Goal: Task Accomplishment & Management: Manage account settings

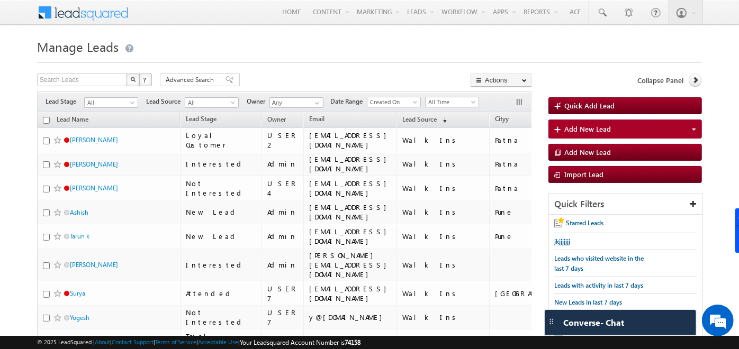
click at [112, 7] on span at bounding box center [90, 11] width 77 height 19
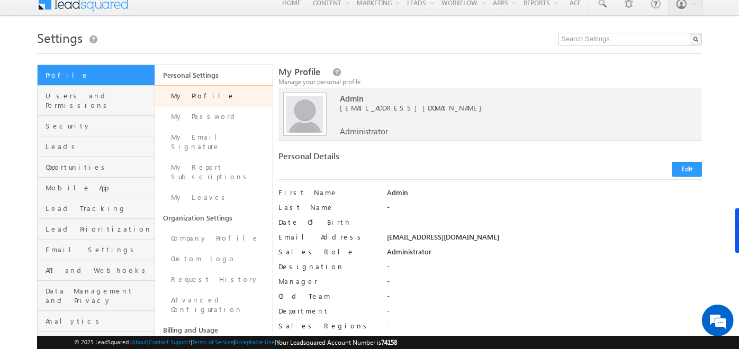
scroll to position [4, 0]
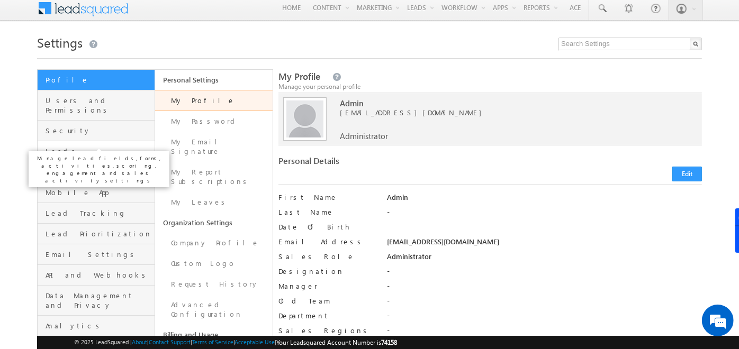
click at [59, 147] on span "Leads" at bounding box center [98, 152] width 106 height 10
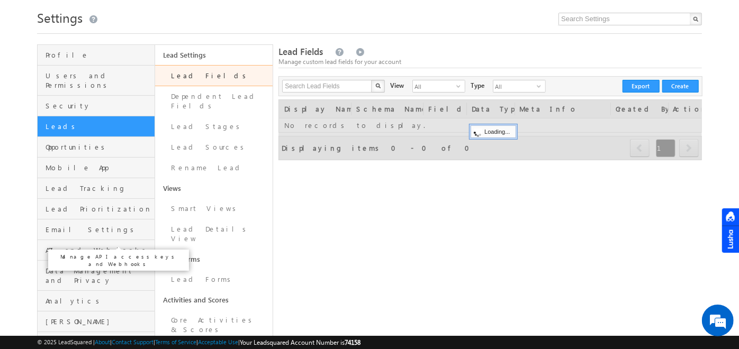
scroll to position [24, 0]
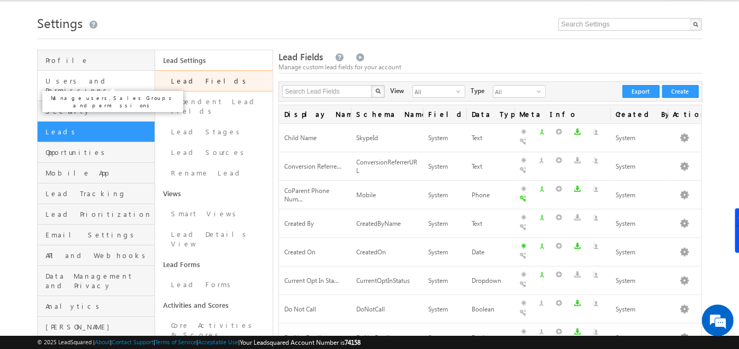
click at [108, 78] on span "Users and Permissions" at bounding box center [98, 85] width 106 height 19
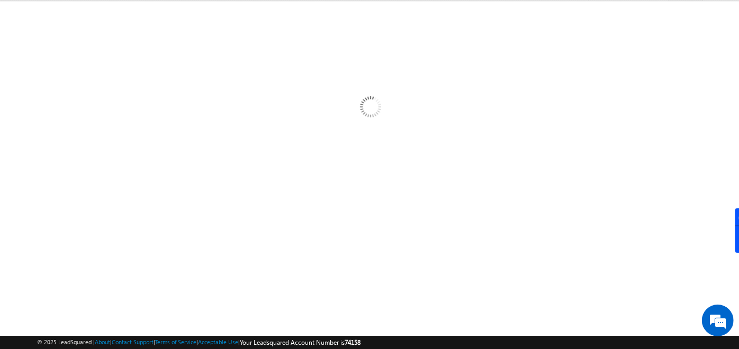
scroll to position [0, 0]
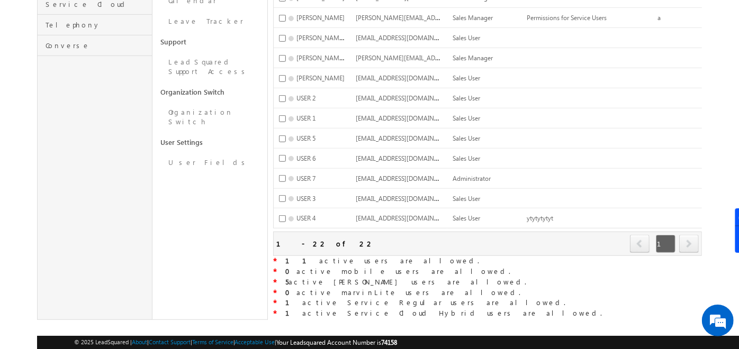
scroll to position [379, 0]
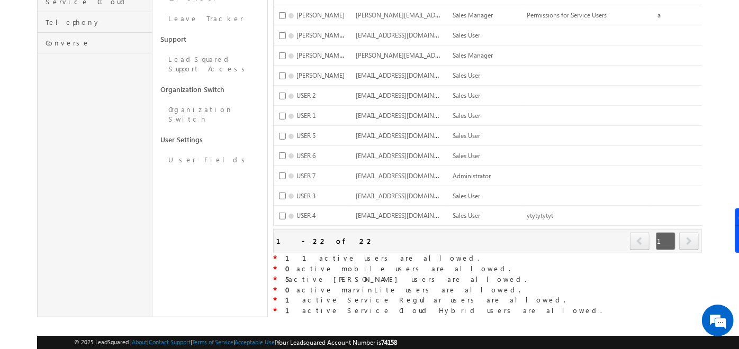
drag, startPoint x: 285, startPoint y: 249, endPoint x: 367, endPoint y: 247, distance: 82.0
click at [367, 253] on div "* 11 active users are allowed." at bounding box center [487, 258] width 429 height 11
drag, startPoint x: 367, startPoint y: 247, endPoint x: 310, endPoint y: 231, distance: 59.2
click at [310, 235] on div "1 - 22 of 22" at bounding box center [325, 241] width 98 height 12
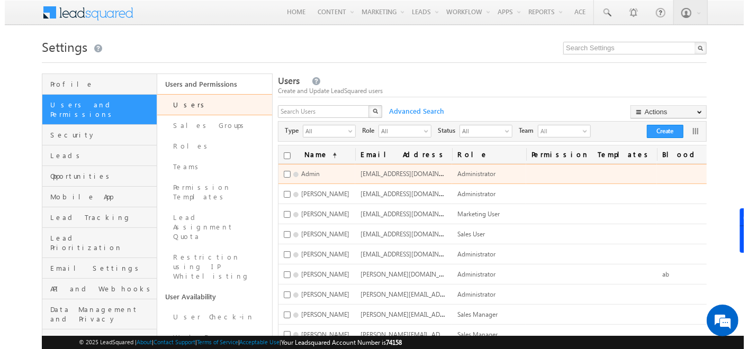
scroll to position [0, 0]
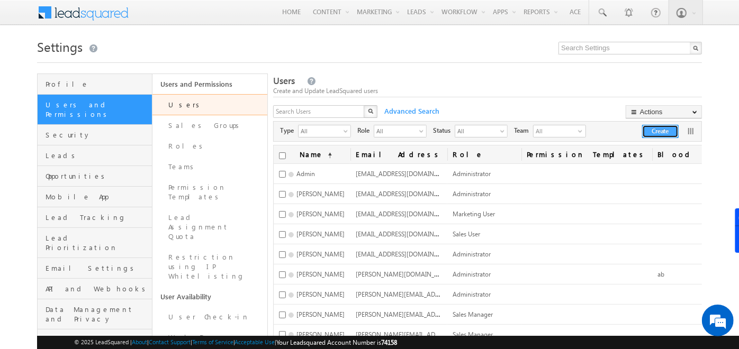
click at [653, 126] on button "Create" at bounding box center [660, 131] width 37 height 13
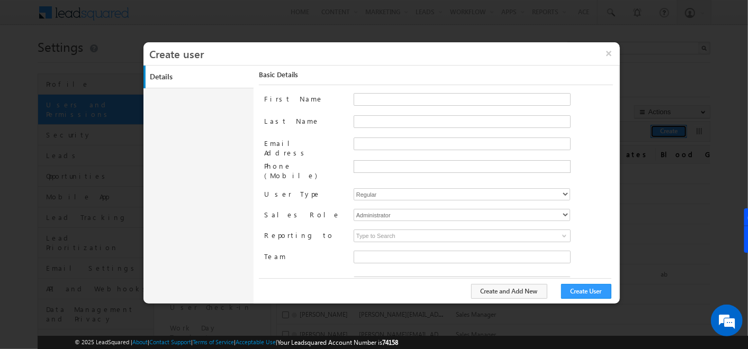
type input "f26bfe00-8d9c-11ec-8597-0681fe0b10f8"
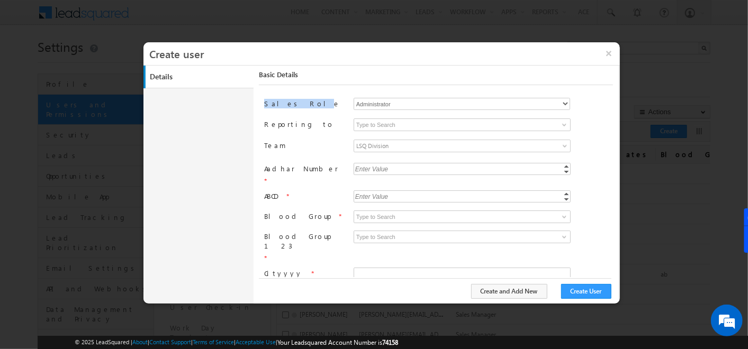
scroll to position [80, 0]
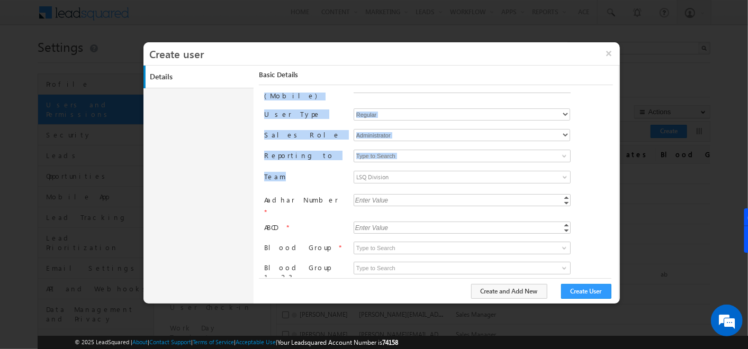
drag, startPoint x: 263, startPoint y: 98, endPoint x: 281, endPoint y: 165, distance: 69.4
click at [281, 165] on div "First Name Last Name Email Address Phone (Mobile) User Type Regular Mobile Marv…" at bounding box center [438, 185] width 349 height 184
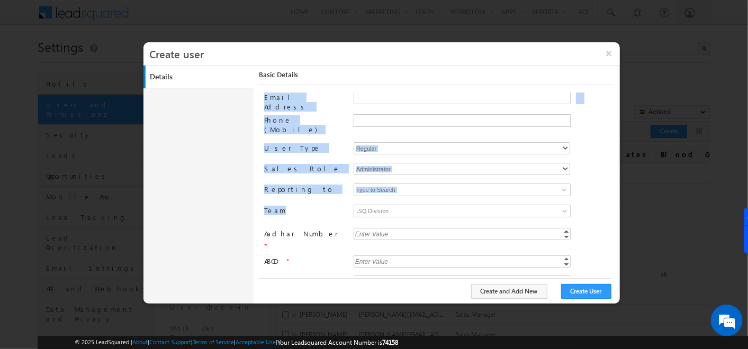
scroll to position [0, 0]
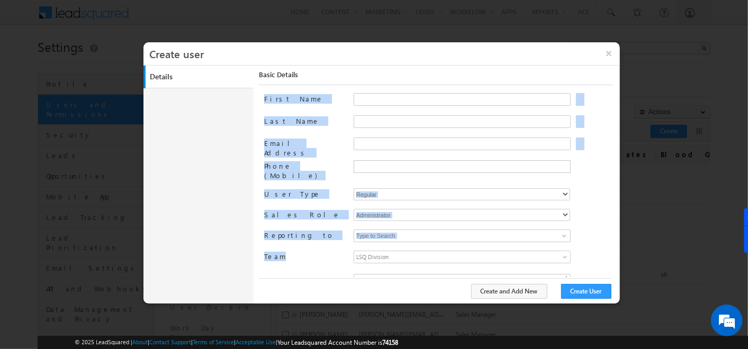
click at [331, 120] on label "Last Name" at bounding box center [304, 120] width 80 height 11
click at [353, 120] on input "Last Name" at bounding box center [461, 121] width 217 height 13
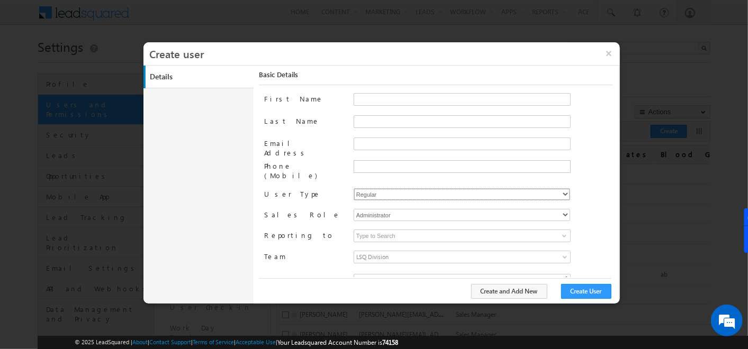
click at [377, 188] on select "Regular Mobile Marvin MarvinLite Service Cloud Sales + Service" at bounding box center [461, 194] width 216 height 12
click at [319, 188] on label "User Type" at bounding box center [304, 193] width 80 height 11
click at [394, 188] on select "Regular Mobile Marvin MarvinLite Service Cloud Sales + Service" at bounding box center [461, 194] width 216 height 12
click at [307, 188] on label "User Type" at bounding box center [304, 193] width 80 height 11
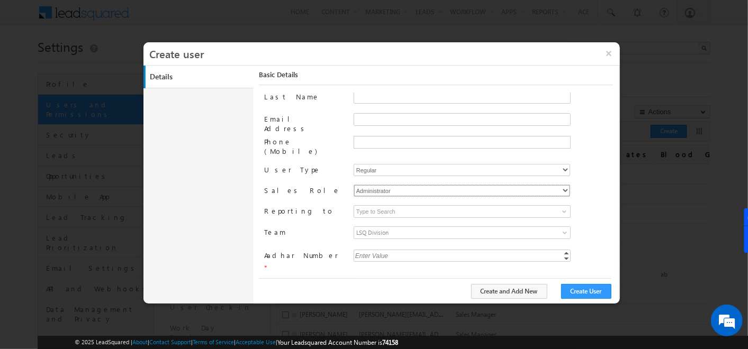
click at [362, 185] on select "Administrator Marketing User Sales Manager Sales User" at bounding box center [461, 191] width 216 height 12
click at [306, 185] on label "Sales Role" at bounding box center [304, 190] width 80 height 11
click at [362, 205] on input at bounding box center [461, 211] width 217 height 13
click at [556, 206] on link at bounding box center [562, 211] width 13 height 11
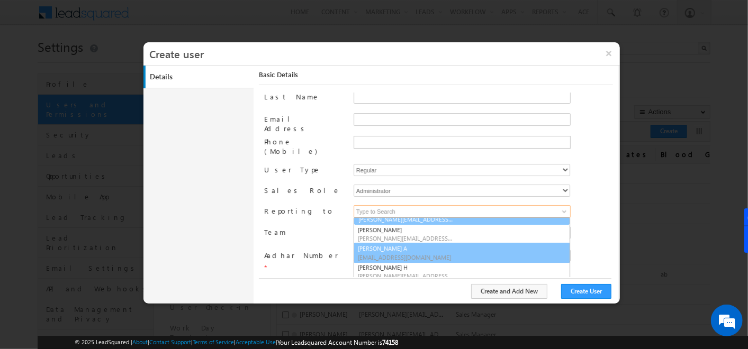
scroll to position [67, 0]
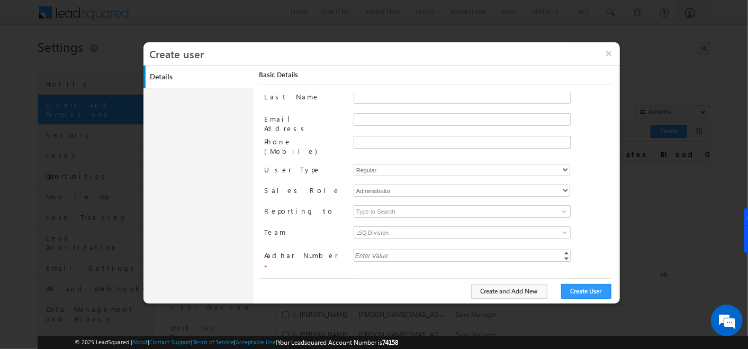
click at [298, 226] on label "Team" at bounding box center [304, 231] width 80 height 11
click at [353, 227] on input "No records found ▼ LSQ Division ▼ Electronic City test team Indira Nagar HSR Wh…" at bounding box center [464, 235] width 222 height 16
click at [403, 227] on span "LSQ Division" at bounding box center [435, 233] width 162 height 12
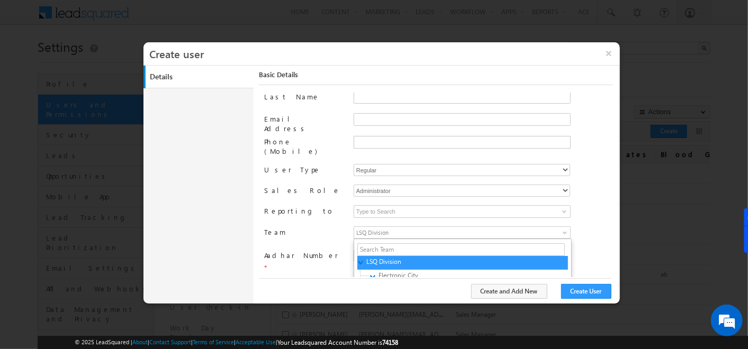
click at [304, 226] on label "Team" at bounding box center [304, 231] width 80 height 11
click at [353, 227] on input "f26bfe00-8d9c-11ec-8597-0681fe0b10f8" at bounding box center [464, 235] width 222 height 16
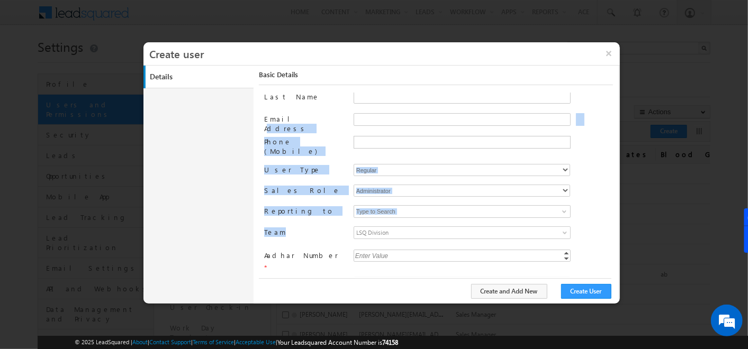
drag, startPoint x: 285, startPoint y: 221, endPoint x: 275, endPoint y: 122, distance: 98.9
click at [275, 122] on div "First Name Last Name Email Address Phone (Mobile) User Type Regular Mobile Marv…" at bounding box center [438, 185] width 349 height 184
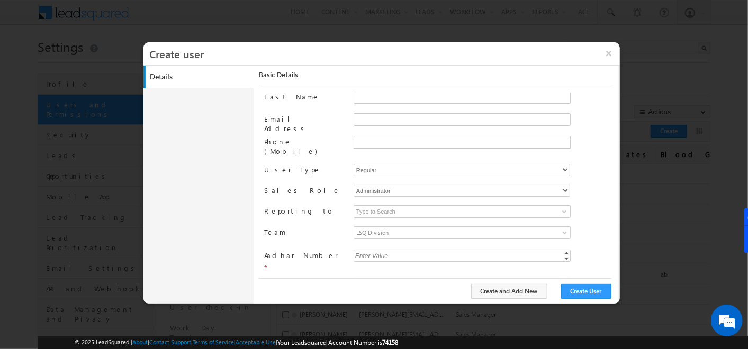
drag, startPoint x: 275, startPoint y: 122, endPoint x: 251, endPoint y: 128, distance: 25.0
click at [251, 128] on div "Details Work Details Location Details Manage Permissions Other Details Report S…" at bounding box center [381, 185] width 476 height 238
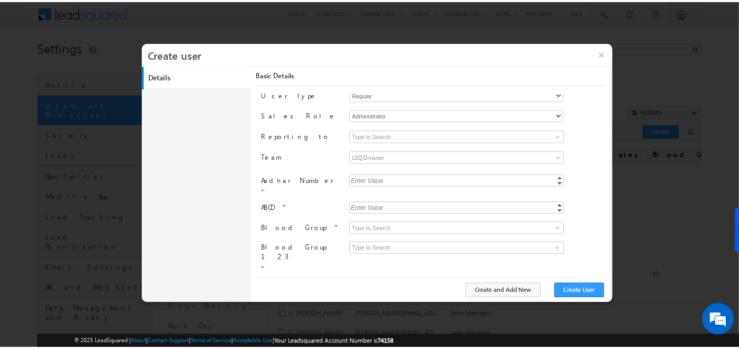
scroll to position [166, 0]
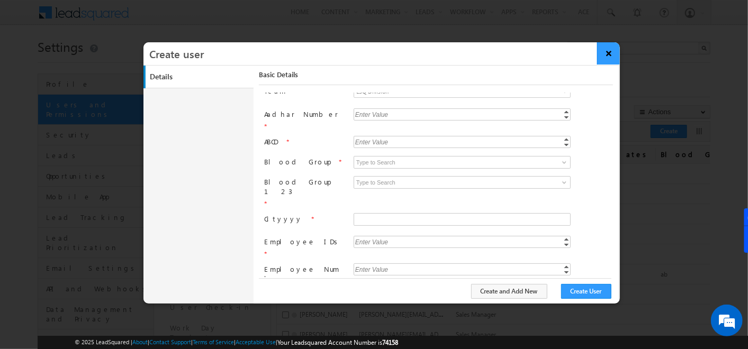
click at [610, 51] on button "×" at bounding box center [608, 53] width 23 height 22
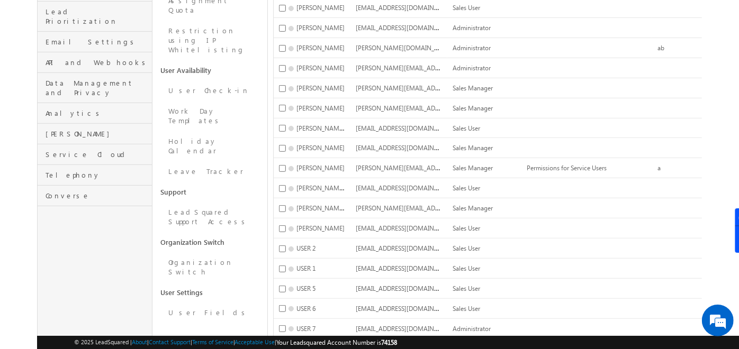
scroll to position [229, 0]
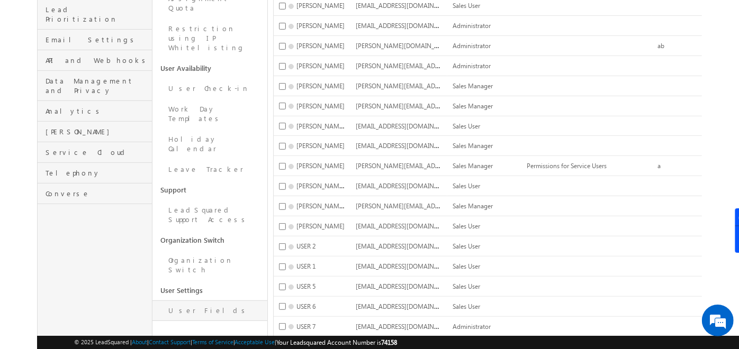
click at [178, 300] on link "User Fields" at bounding box center [209, 310] width 115 height 21
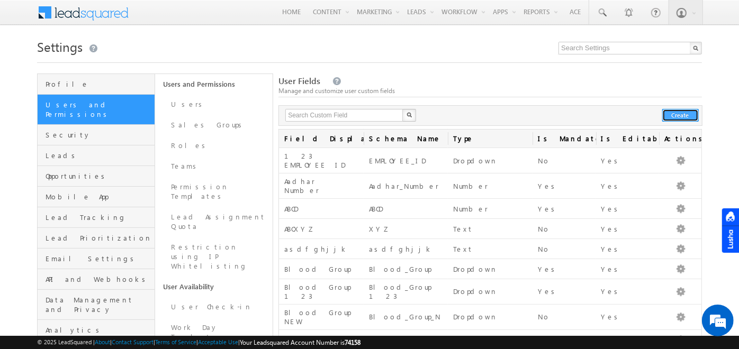
click at [678, 111] on button "Create" at bounding box center [680, 115] width 37 height 13
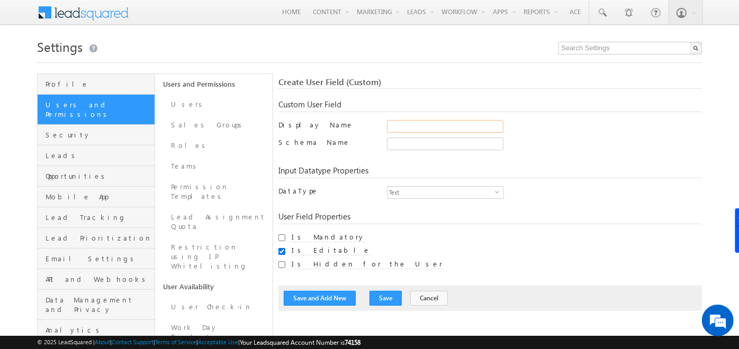
click at [427, 121] on input "Display Name" at bounding box center [445, 126] width 116 height 13
type input "Blood Group"
type input "Blood_Group"
click at [560, 154] on div "Create User Field (Custom) Custom User Field Display Name Blood Group Only alph…" at bounding box center [489, 194] width 423 height 234
click at [488, 189] on span "Text" at bounding box center [440, 193] width 107 height 12
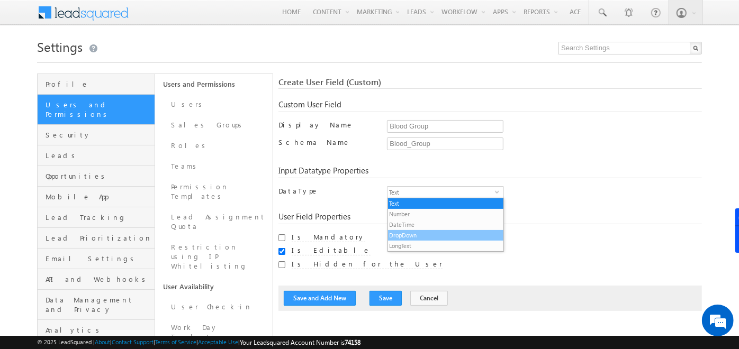
click at [416, 236] on li "DropDown" at bounding box center [446, 235] width 116 height 11
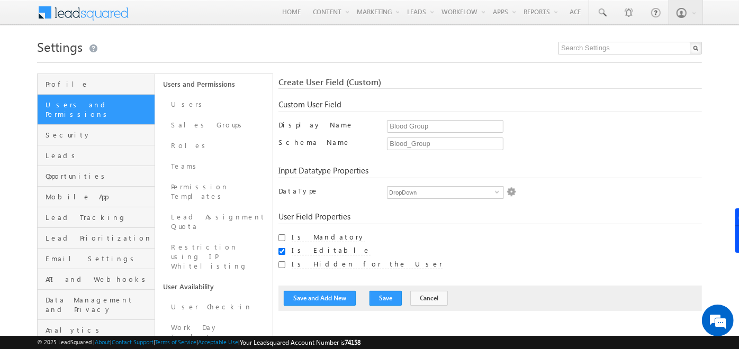
click at [513, 189] on img at bounding box center [511, 192] width 10 height 10
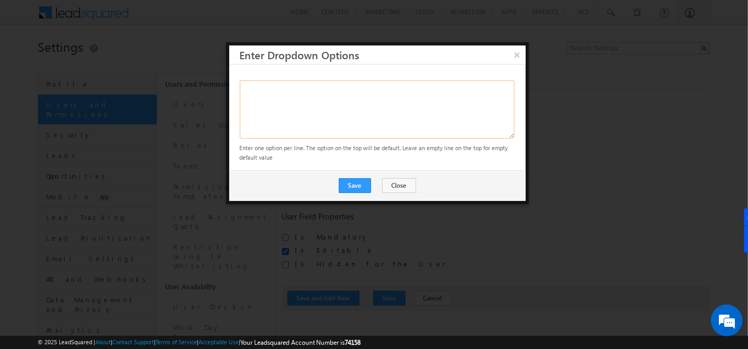
click at [291, 95] on textarea at bounding box center [377, 109] width 275 height 58
type textarea "A B AB O"
click at [351, 178] on button "Save" at bounding box center [355, 185] width 32 height 15
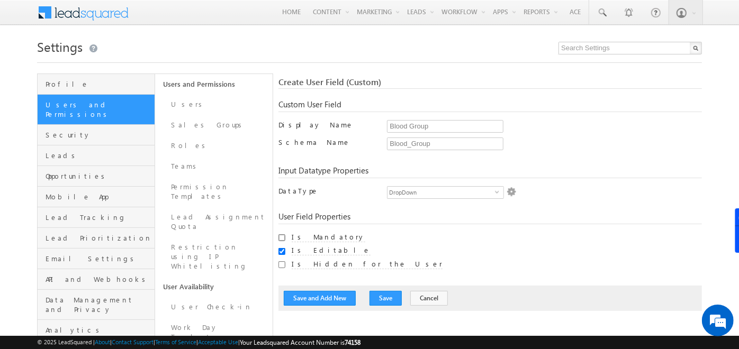
click at [283, 237] on input "Is Mandatory" at bounding box center [281, 237] width 7 height 7
checkbox input "true"
click at [281, 248] on div at bounding box center [281, 250] width 7 height 11
click at [281, 248] on input "Is Editable" at bounding box center [281, 251] width 7 height 7
click at [281, 250] on input "Is Editable" at bounding box center [281, 251] width 7 height 7
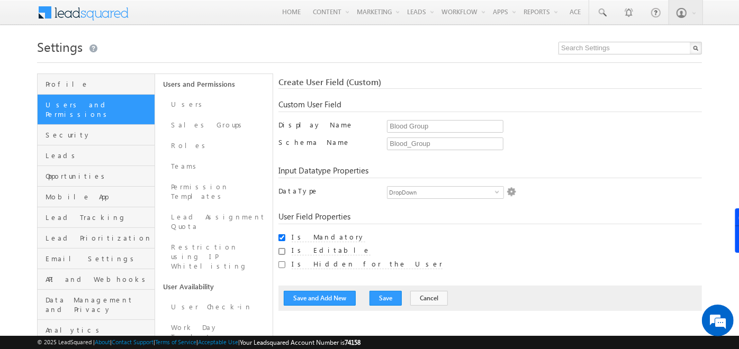
checkbox input "true"
click at [283, 264] on input "Is Hidden for the User" at bounding box center [281, 264] width 7 height 7
checkbox input "true"
click at [197, 103] on link "Users" at bounding box center [213, 104] width 117 height 21
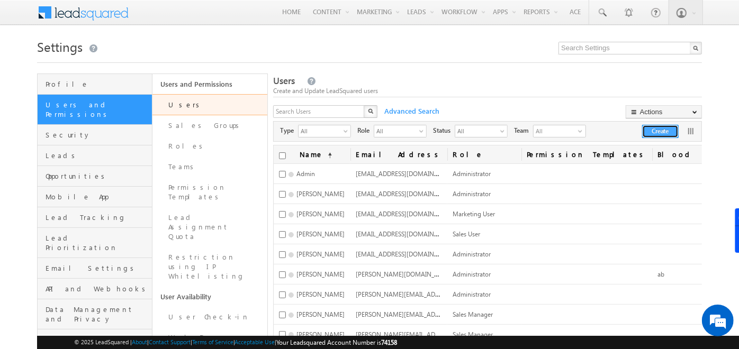
click at [668, 126] on button "Create" at bounding box center [660, 131] width 37 height 13
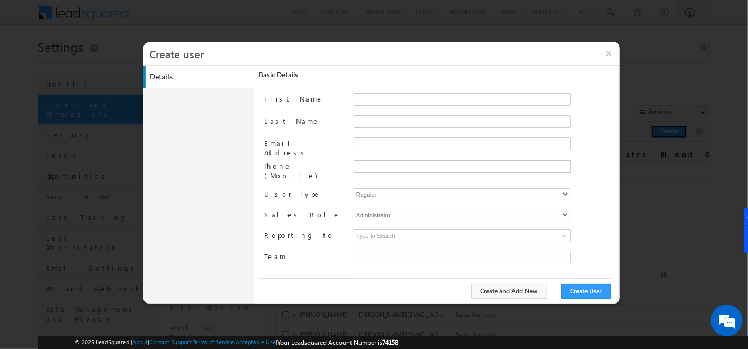
type input "f26bfe00-8d9c-11ec-8597-0681fe0b10f8"
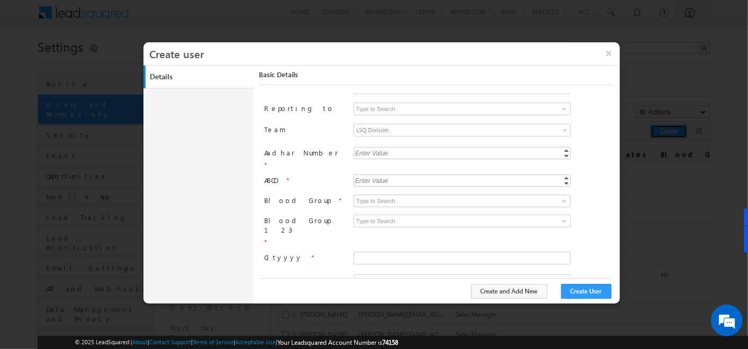
scroll to position [166, 0]
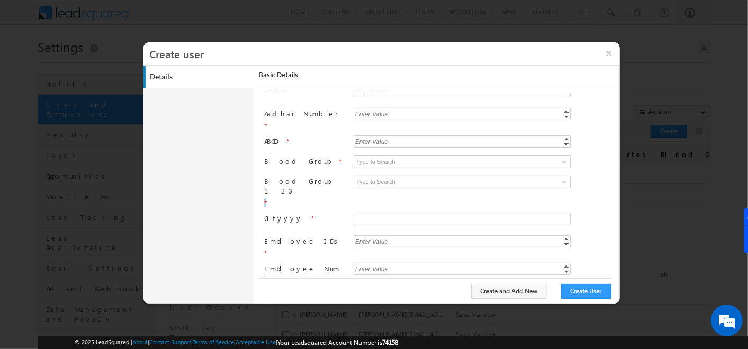
click at [323, 176] on div "Blood Group 123 *" at bounding box center [304, 192] width 80 height 32
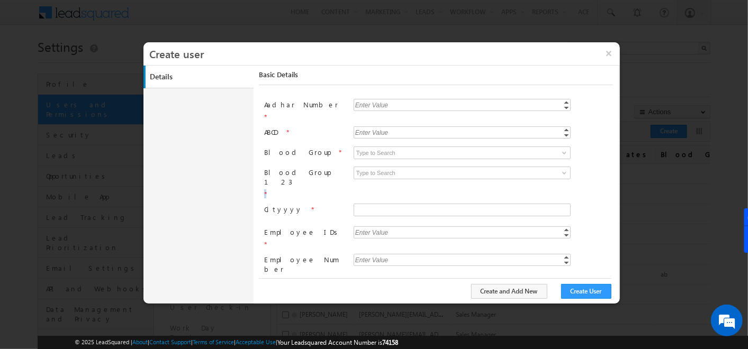
scroll to position [177, 0]
click at [563, 147] on span at bounding box center [564, 151] width 8 height 8
click at [331, 207] on form "Aadhar Number * Enter Value Increment Decrement Required field ABCD * Enter Val…" at bounding box center [438, 294] width 349 height 395
click at [407, 225] on input "text" at bounding box center [461, 231] width 217 height 12
type input "6565657"
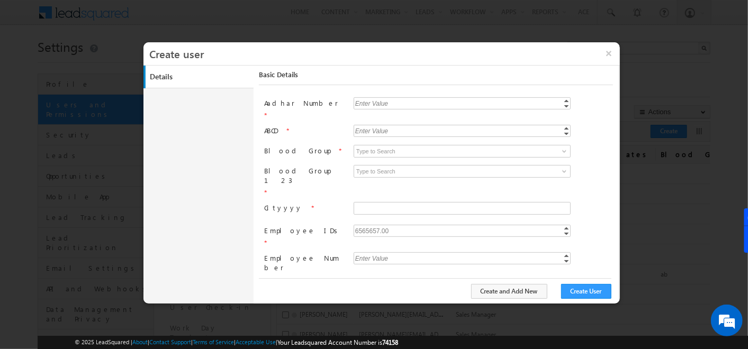
click at [327, 225] on div "Employee IDs *" at bounding box center [304, 236] width 80 height 22
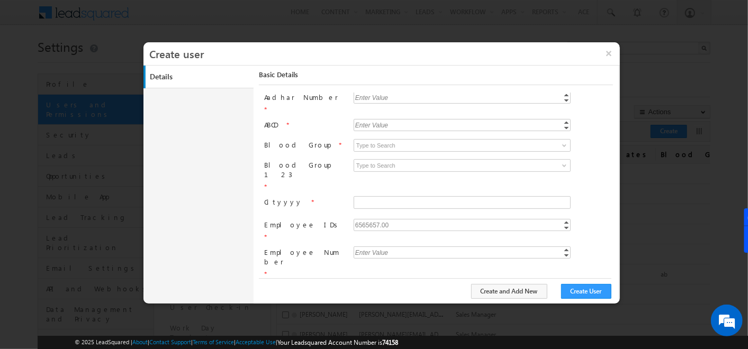
click at [311, 201] on form "Aadhar Number * Enter Value Increment Decrement Required field ABCD * Enter Val…" at bounding box center [438, 289] width 349 height 395
click at [339, 140] on span "*" at bounding box center [340, 144] width 2 height 9
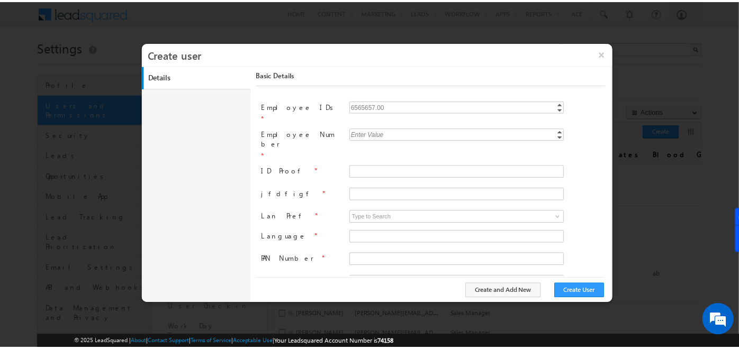
scroll to position [320, 0]
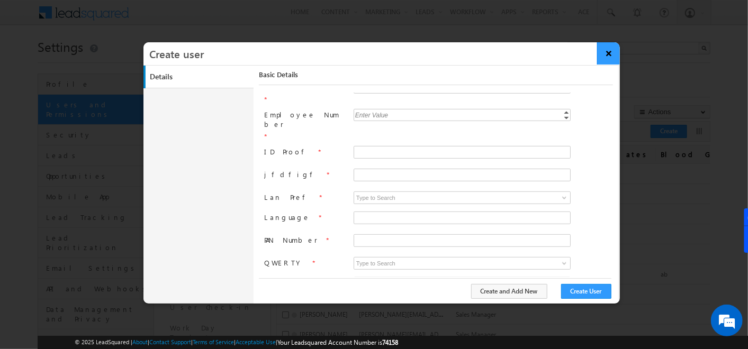
click at [615, 51] on button "×" at bounding box center [608, 53] width 23 height 22
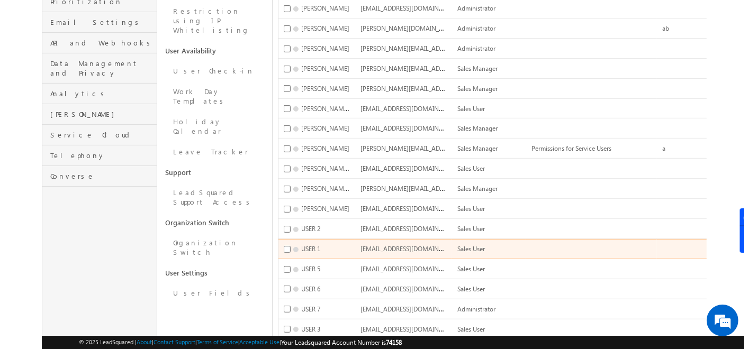
scroll to position [249, 0]
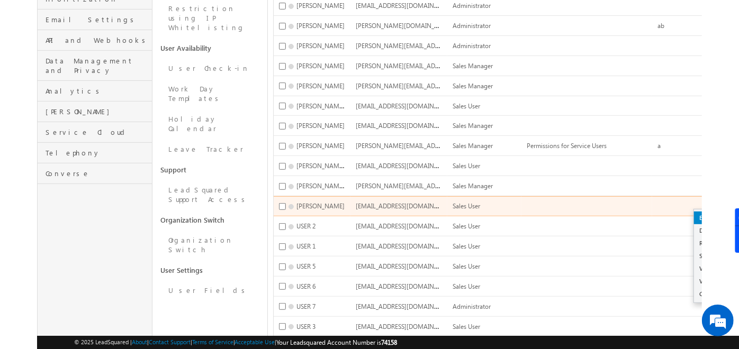
click at [694, 212] on link "Edit" at bounding box center [732, 218] width 77 height 13
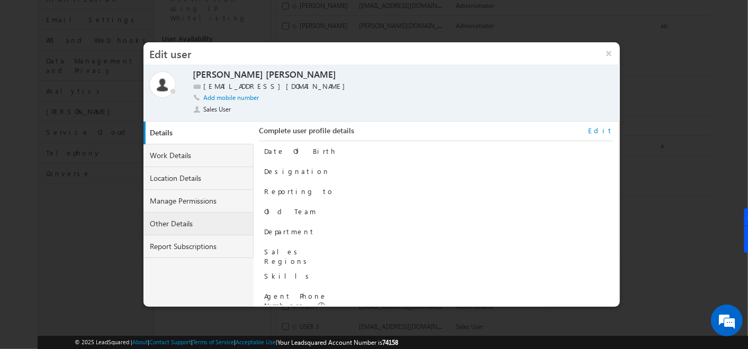
click at [186, 222] on link "Other Details" at bounding box center [198, 224] width 110 height 23
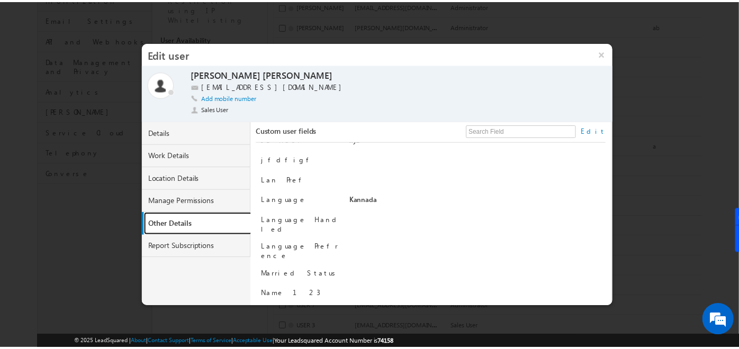
scroll to position [373, 0]
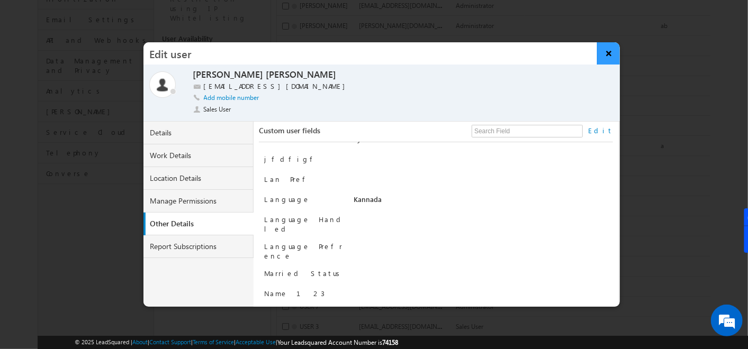
click at [604, 50] on button "×" at bounding box center [608, 53] width 23 height 22
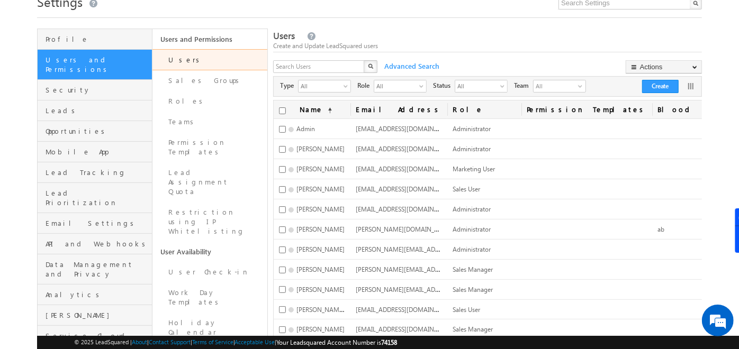
scroll to position [44, 0]
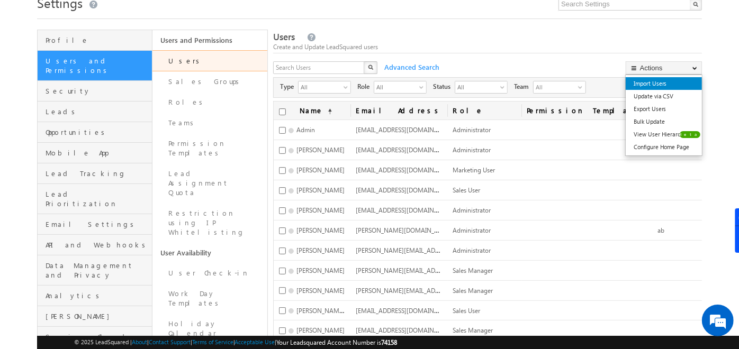
click at [668, 81] on link "Import Users" at bounding box center [663, 83] width 76 height 13
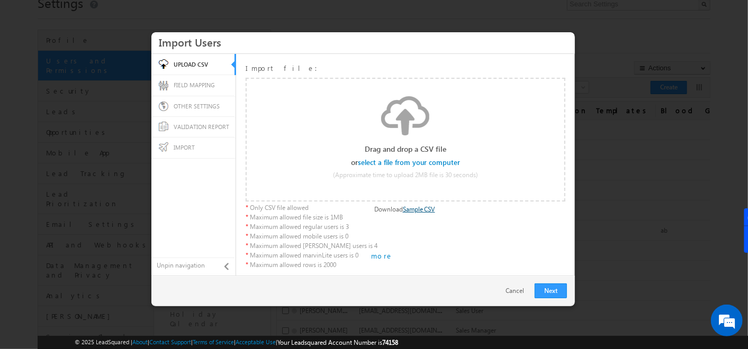
click at [427, 211] on link "Sample CSV" at bounding box center [419, 209] width 32 height 8
click at [362, 96] on div "Select file Drop files here to upload" at bounding box center [405, 139] width 317 height 133
click at [505, 292] on link "Cancel" at bounding box center [517, 291] width 24 height 10
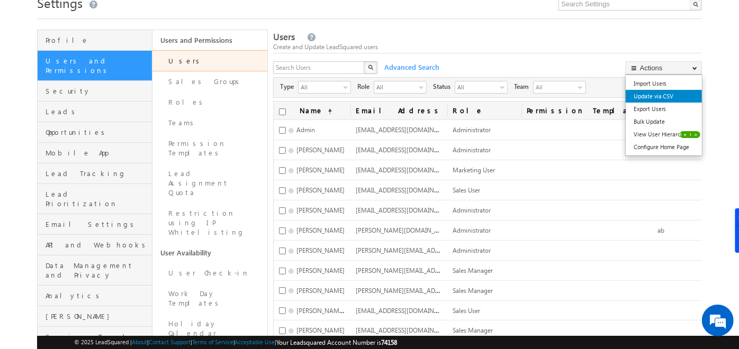
click at [676, 90] on link "Update via CSV" at bounding box center [663, 96] width 76 height 13
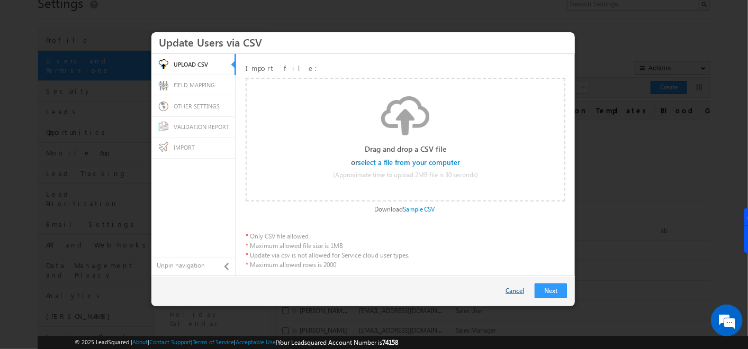
click at [512, 293] on link "Cancel" at bounding box center [517, 291] width 24 height 10
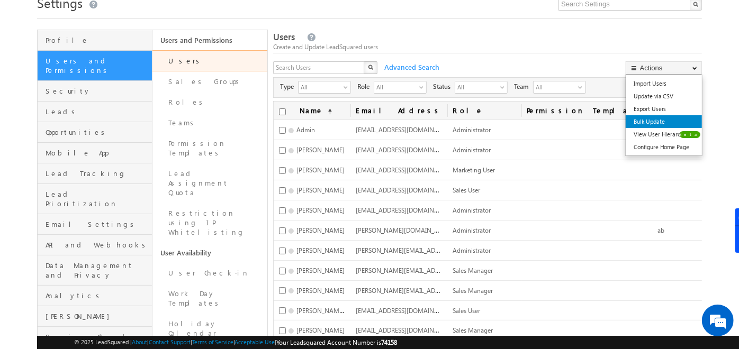
click at [651, 124] on link "Bulk Update" at bounding box center [663, 121] width 76 height 13
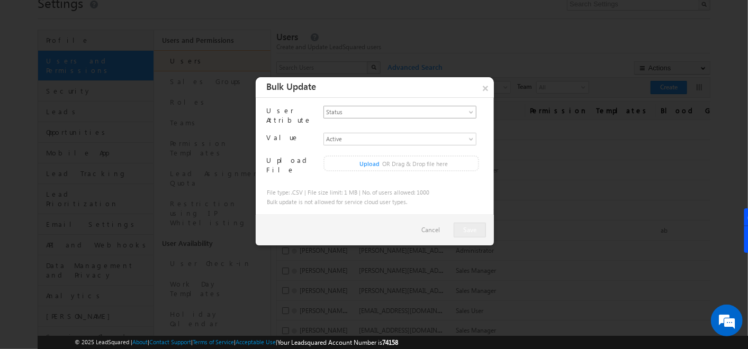
click at [458, 108] on span "Status" at bounding box center [395, 111] width 143 height 11
click at [472, 136] on span "select" at bounding box center [473, 139] width 8 height 6
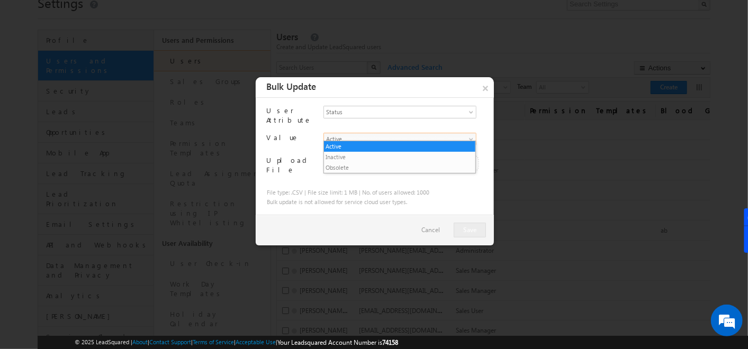
click at [469, 136] on span "select" at bounding box center [473, 139] width 8 height 6
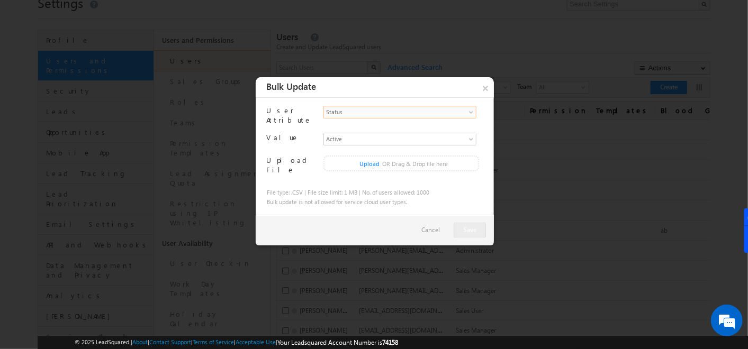
click at [397, 114] on span "Status" at bounding box center [395, 111] width 143 height 11
click at [369, 136] on span "Active" at bounding box center [395, 138] width 143 height 11
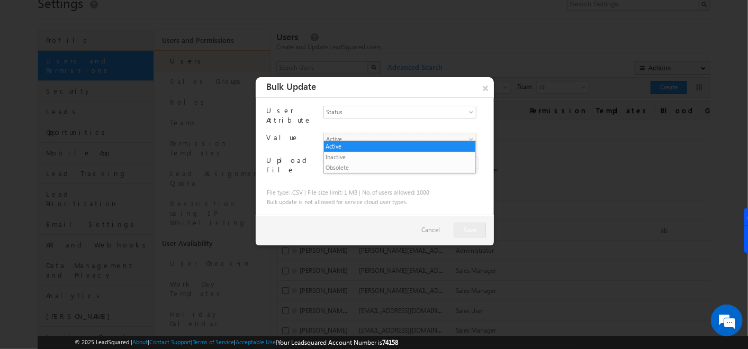
click at [369, 136] on span "Active" at bounding box center [395, 138] width 143 height 11
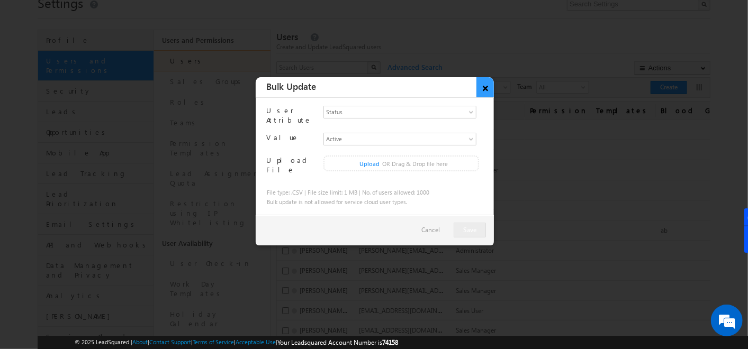
click at [479, 90] on button "×" at bounding box center [484, 87] width 17 height 20
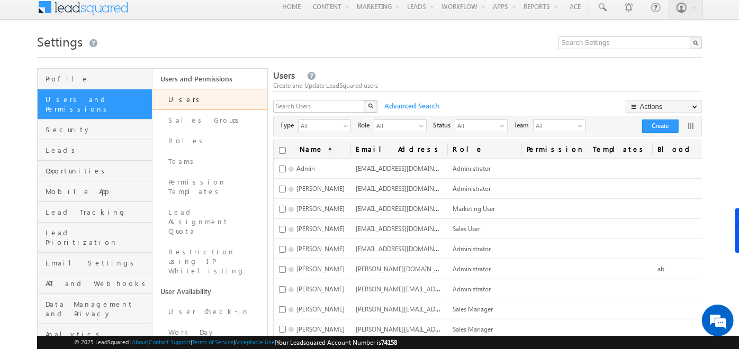
scroll to position [0, 0]
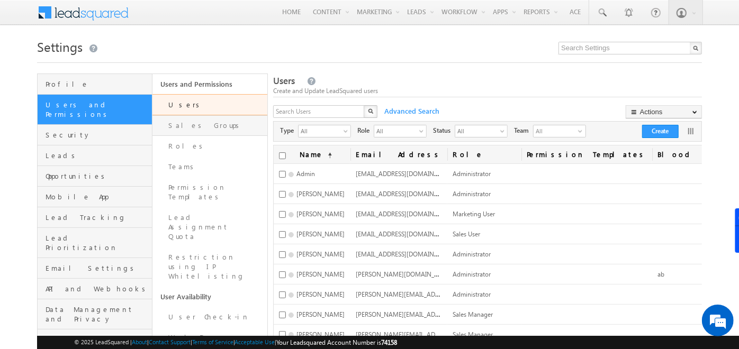
click at [195, 122] on link "Sales Groups" at bounding box center [209, 125] width 115 height 21
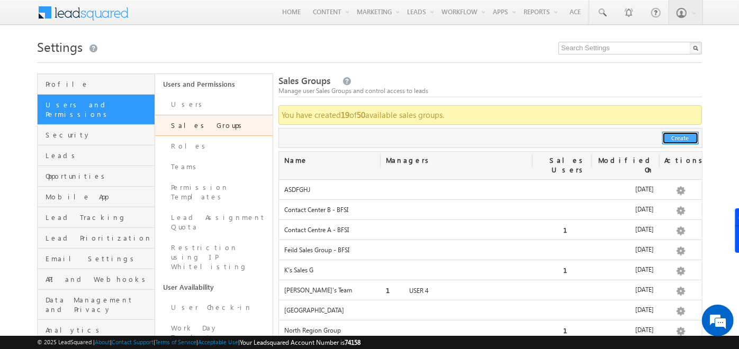
click at [680, 139] on button "Create" at bounding box center [680, 138] width 37 height 13
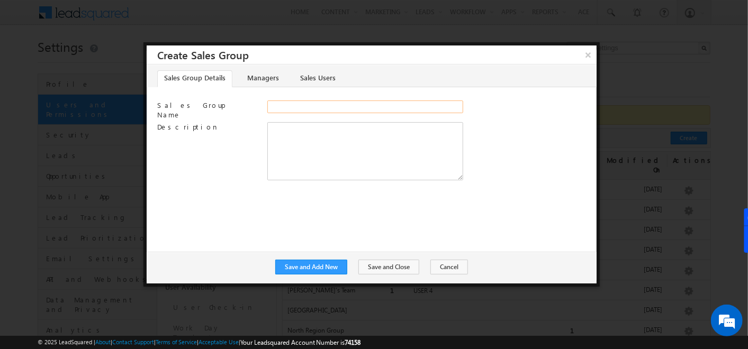
click at [286, 110] on input "Sales Group Name" at bounding box center [365, 107] width 196 height 13
type input "Shreya's Group"
click at [252, 77] on link "Managers" at bounding box center [262, 78] width 45 height 17
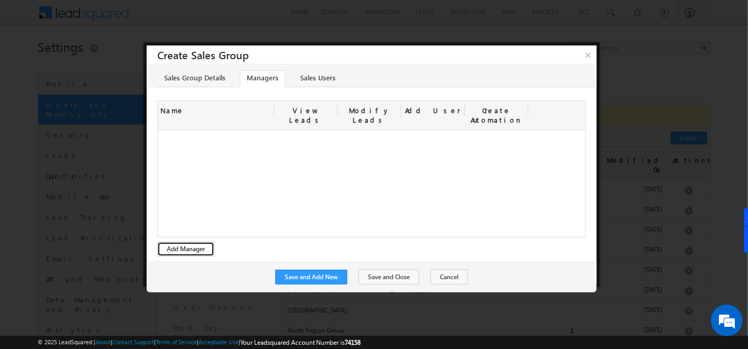
click at [183, 242] on button "Add Manager" at bounding box center [185, 249] width 57 height 15
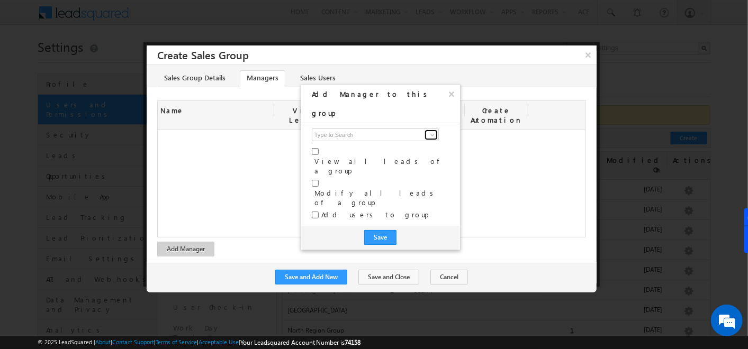
click at [434, 131] on span at bounding box center [432, 135] width 8 height 8
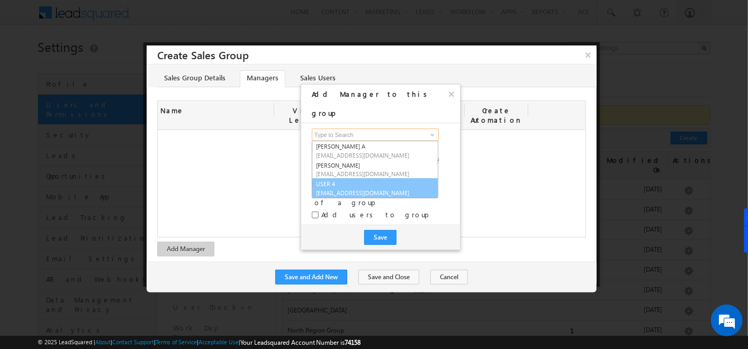
click at [355, 178] on link "USER 4 Specter321@gmail.com" at bounding box center [375, 188] width 126 height 20
type input "USER 4"
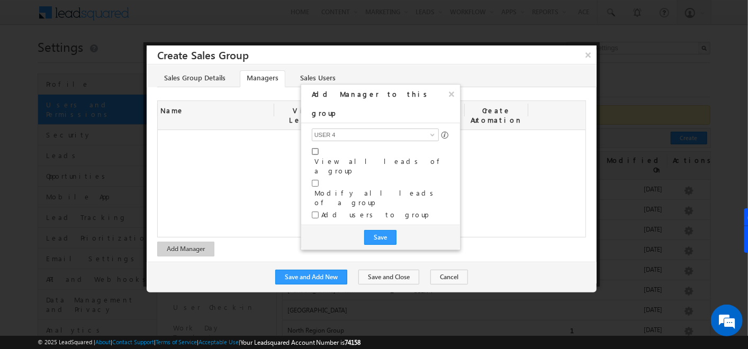
click at [314, 148] on input "checkbox" at bounding box center [315, 151] width 7 height 7
checkbox input "true"
click at [314, 180] on input "checkbox" at bounding box center [315, 183] width 7 height 7
checkbox input "true"
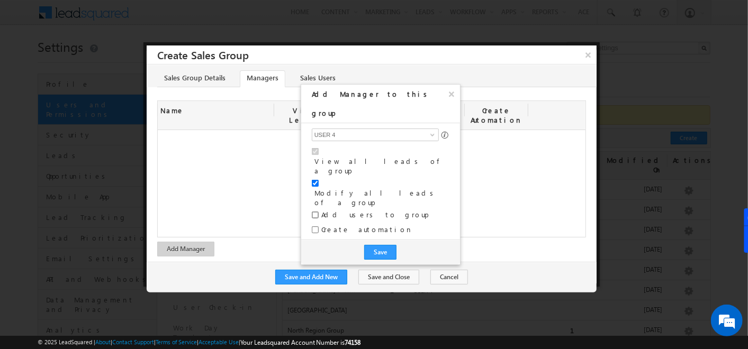
click at [313, 212] on input "checkbox" at bounding box center [315, 215] width 7 height 7
checkbox input "true"
click at [314, 226] on input "Create automation" at bounding box center [315, 229] width 7 height 7
click at [315, 226] on input "Create automation" at bounding box center [315, 229] width 7 height 7
checkbox input "false"
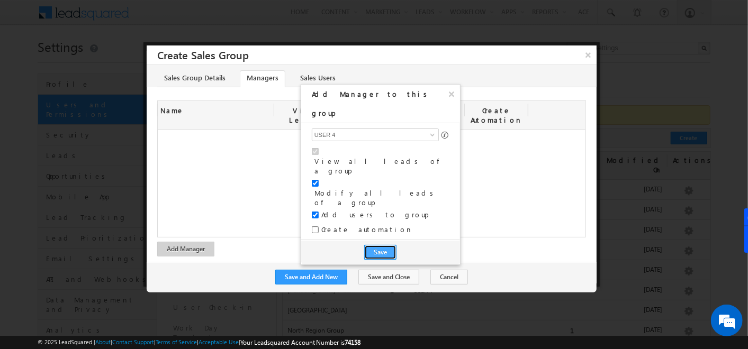
click at [384, 245] on button "Save" at bounding box center [380, 252] width 32 height 15
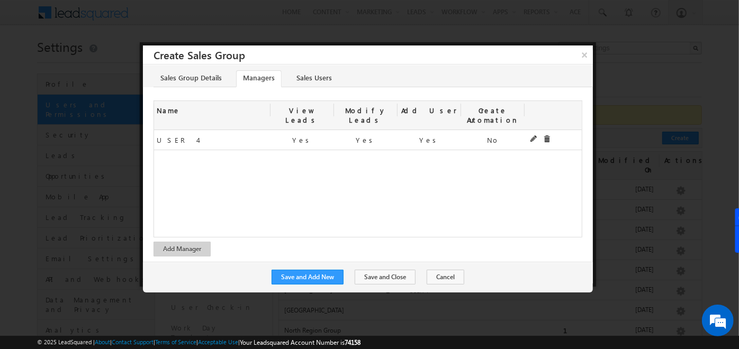
click at [384, 199] on div "1f1fa499-11eb-11ef-807d-02e22ea38447 USER 4 USER 4 Yes Yes Yes No" at bounding box center [367, 183] width 427 height 107
click at [320, 79] on link "Sales Users" at bounding box center [313, 78] width 49 height 17
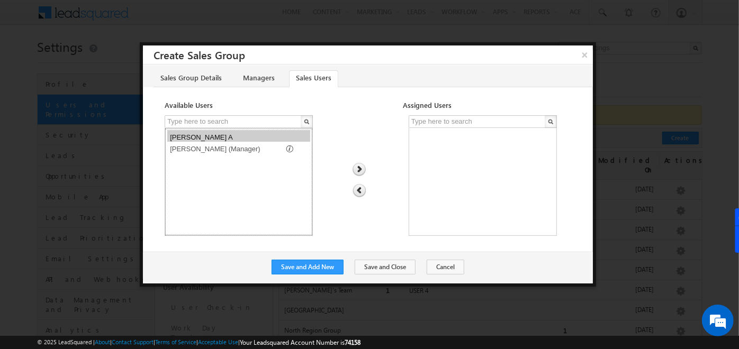
click at [210, 144] on option "Soumya Hoskoti (Manager)" at bounding box center [238, 148] width 143 height 12
select select "f39dea84-a889-11ef-be59-0259d35f5843"
click at [225, 131] on option "Priya Sri Bharathi A" at bounding box center [238, 136] width 143 height 12
click at [357, 169] on img at bounding box center [359, 170] width 14 height 14
select select
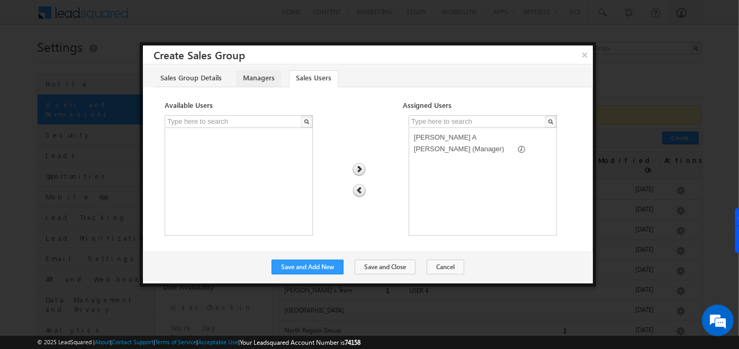
click at [262, 76] on link "Managers" at bounding box center [258, 78] width 45 height 17
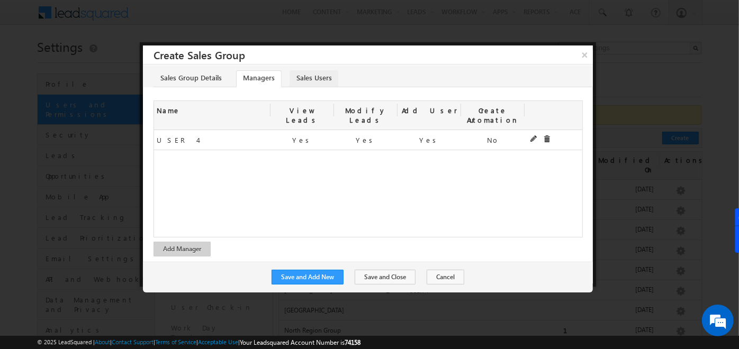
click at [295, 78] on link "Sales Users" at bounding box center [313, 78] width 49 height 17
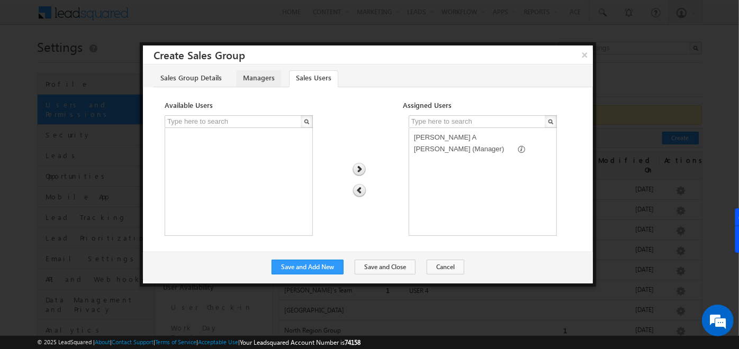
click at [255, 77] on link "Managers" at bounding box center [258, 78] width 45 height 17
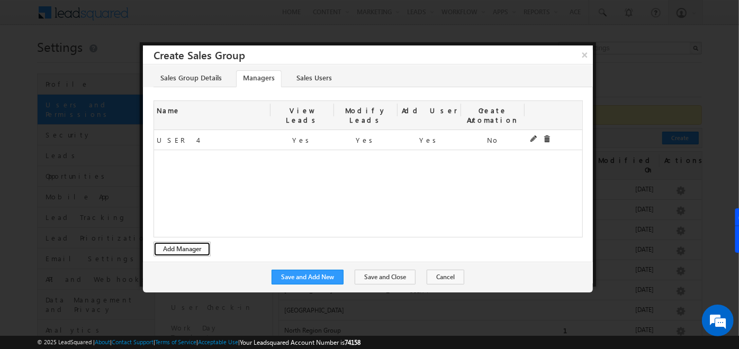
click at [188, 242] on button "Add Manager" at bounding box center [181, 249] width 57 height 15
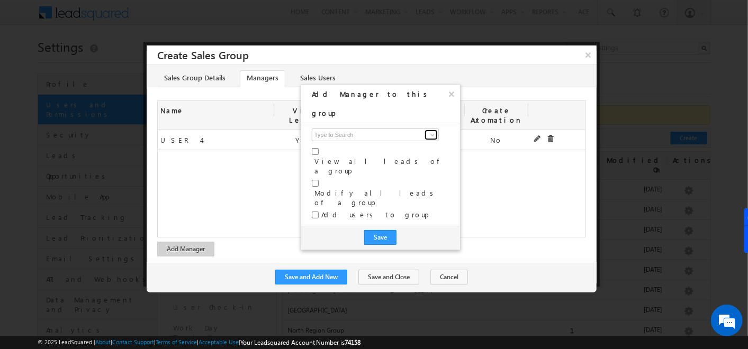
click at [431, 131] on span at bounding box center [432, 135] width 8 height 8
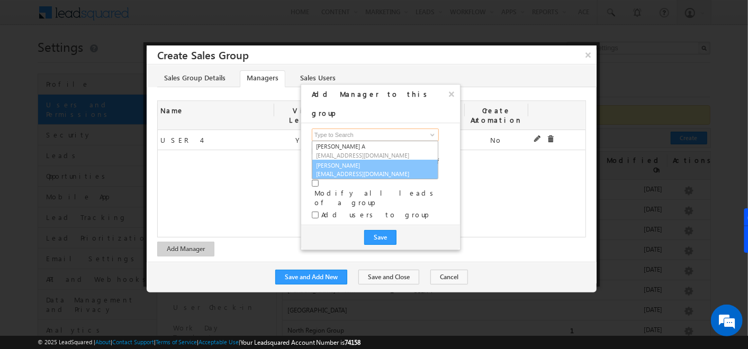
click at [326, 160] on link "Soumya Hoskoti soumyahoskoti1@gmail.com" at bounding box center [375, 170] width 126 height 20
type input "Soumya Hoskoti"
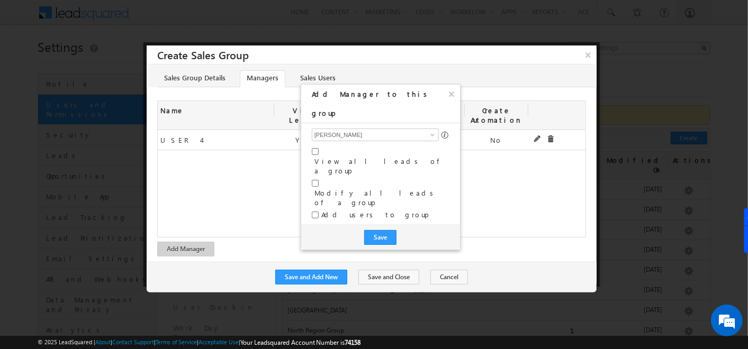
click at [317, 147] on div "View all leads of a group" at bounding box center [381, 163] width 138 height 32
click at [313, 148] on input "checkbox" at bounding box center [315, 151] width 7 height 7
checkbox input "true"
click at [315, 180] on input "checkbox" at bounding box center [315, 183] width 7 height 7
checkbox input "true"
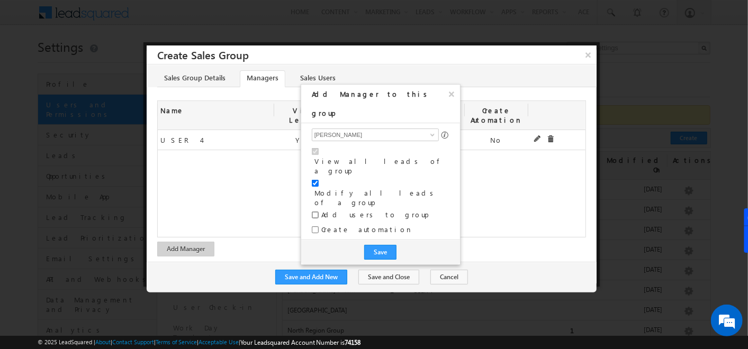
click at [315, 212] on input "checkbox" at bounding box center [315, 215] width 7 height 7
checkbox input "true"
click at [390, 245] on button "Save" at bounding box center [380, 252] width 32 height 15
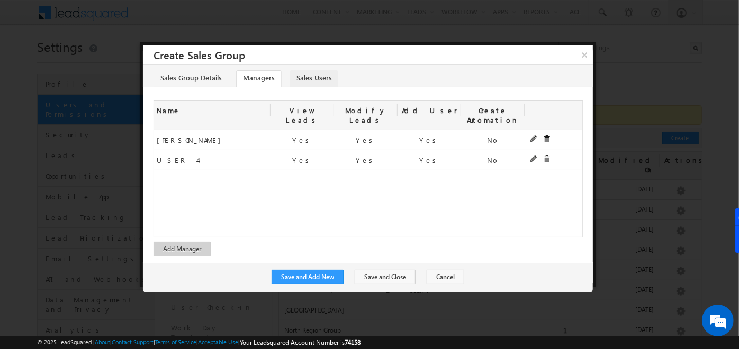
click at [302, 79] on link "Sales Users" at bounding box center [313, 78] width 49 height 17
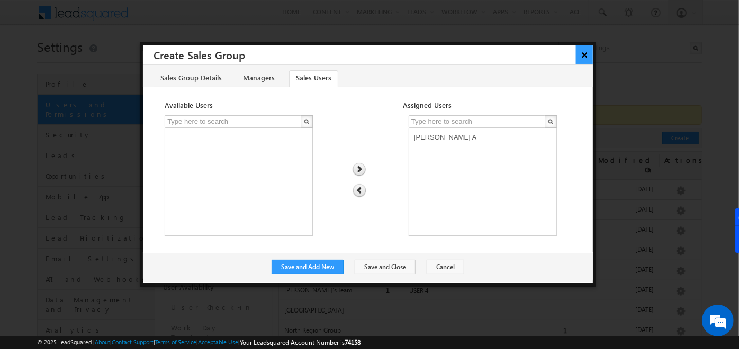
click at [590, 58] on button "×" at bounding box center [584, 54] width 17 height 19
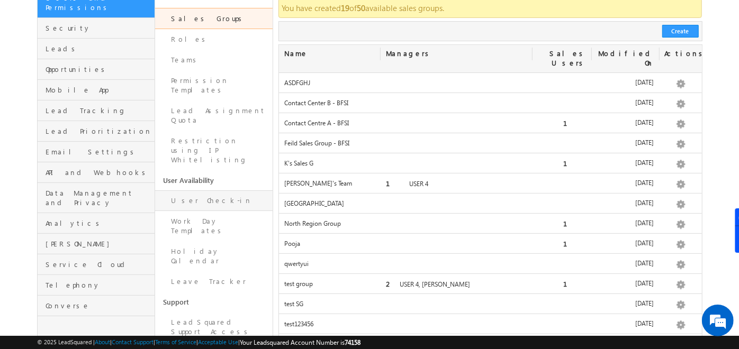
scroll to position [132, 0]
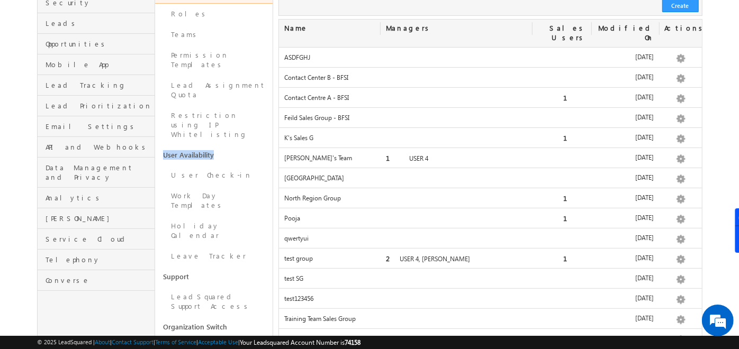
drag, startPoint x: 162, startPoint y: 116, endPoint x: 221, endPoint y: 113, distance: 59.3
click at [221, 145] on link "User Availability" at bounding box center [213, 155] width 117 height 20
drag, startPoint x: 221, startPoint y: 113, endPoint x: 195, endPoint y: 136, distance: 34.8
click at [195, 165] on link "User Check-in" at bounding box center [213, 175] width 117 height 21
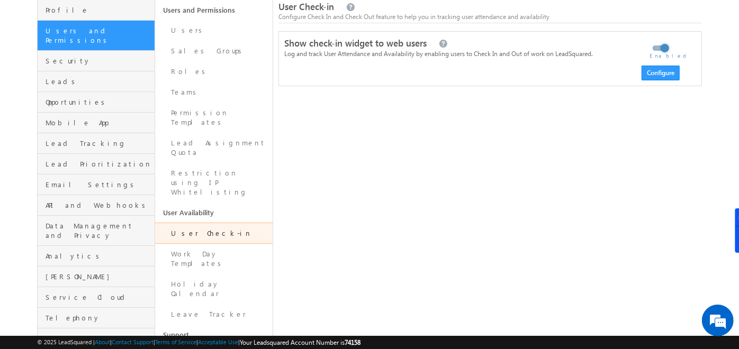
scroll to position [81, 0]
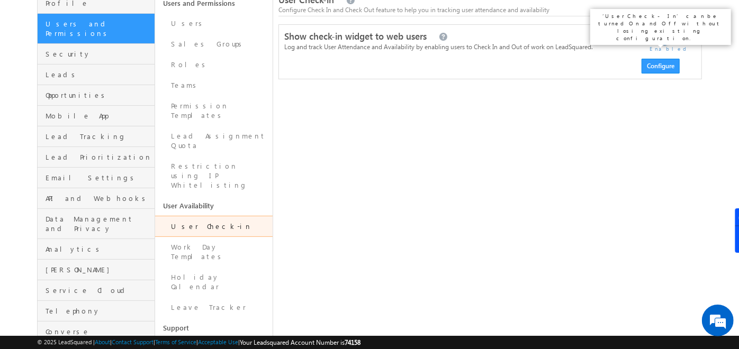
click at [664, 35] on label at bounding box center [659, 35] width 21 height 0
click at [0, 0] on input "checkbox" at bounding box center [0, 0] width 0 height 0
click at [664, 35] on label at bounding box center [659, 35] width 21 height 0
click at [0, 0] on input "checkbox" at bounding box center [0, 0] width 0 height 0
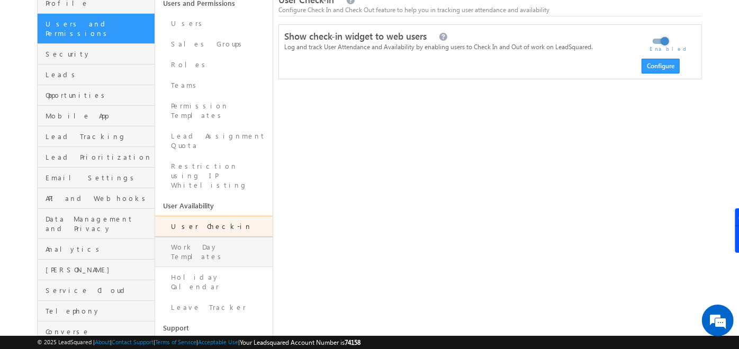
click at [213, 237] on link "Work Day Templates" at bounding box center [213, 252] width 117 height 30
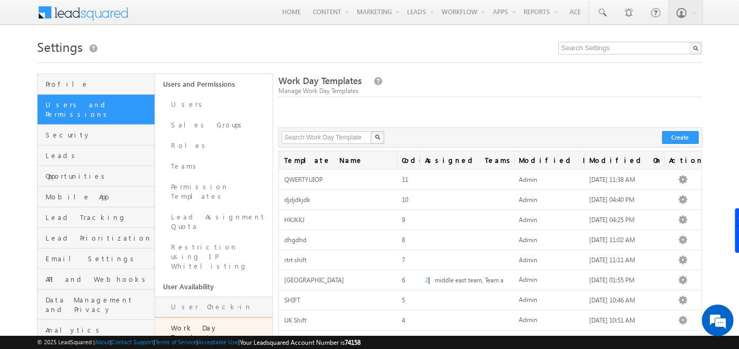
click at [205, 297] on link "User Check-in" at bounding box center [213, 307] width 117 height 21
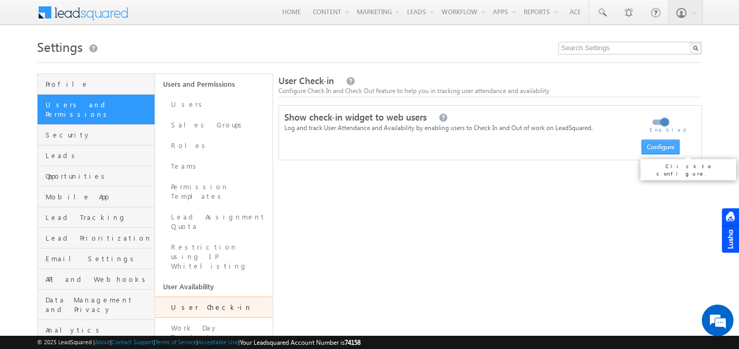
click at [662, 146] on button "Configure" at bounding box center [660, 147] width 38 height 15
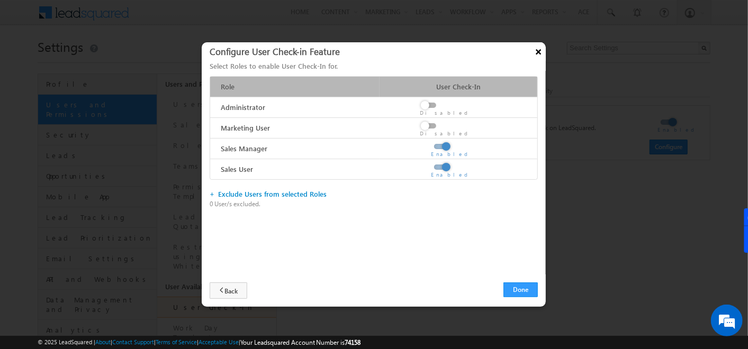
click at [538, 49] on button "×" at bounding box center [538, 51] width 17 height 19
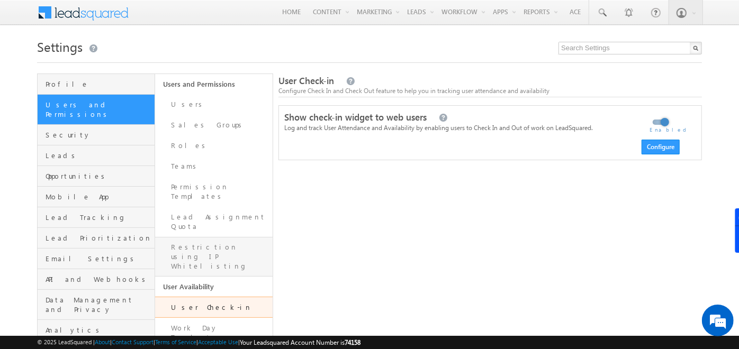
scroll to position [32, 0]
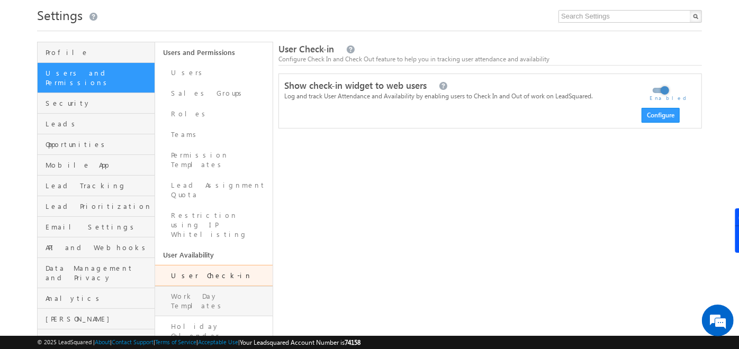
click at [198, 286] on link "Work Day Templates" at bounding box center [213, 301] width 117 height 30
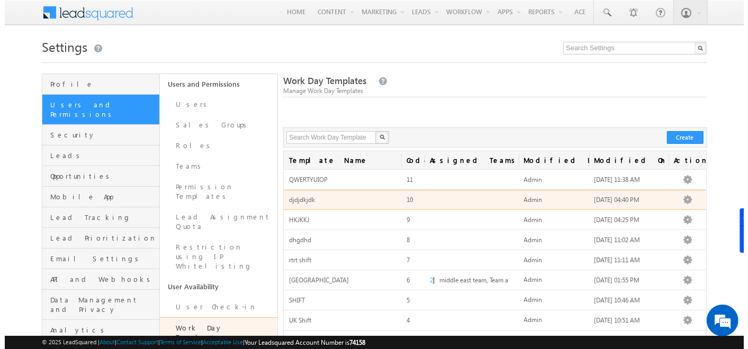
scroll to position [72, 0]
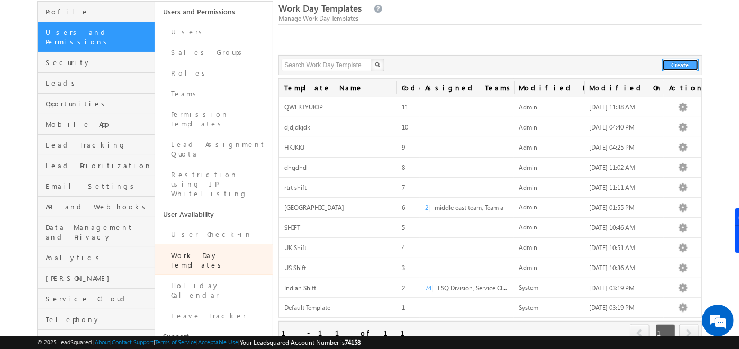
click at [679, 60] on button "Create" at bounding box center [680, 65] width 37 height 13
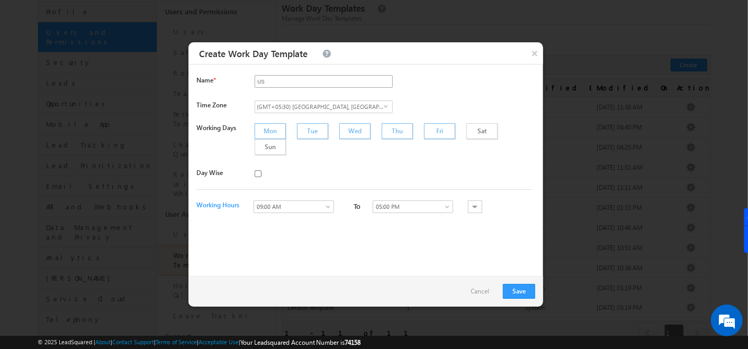
type input "US Shift"
click at [379, 103] on span "(GMT+05:30) [GEOGRAPHIC_DATA], [GEOGRAPHIC_DATA], [GEOGRAPHIC_DATA], [GEOGRAPHI…" at bounding box center [319, 107] width 129 height 12
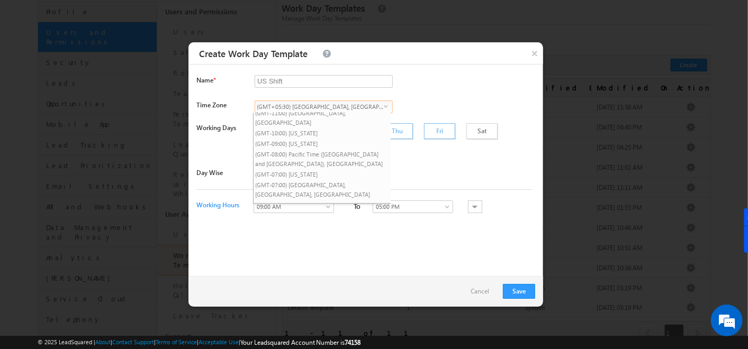
scroll to position [541, 0]
click at [441, 97] on div "Name * US Shift Required." at bounding box center [366, 87] width 341 height 25
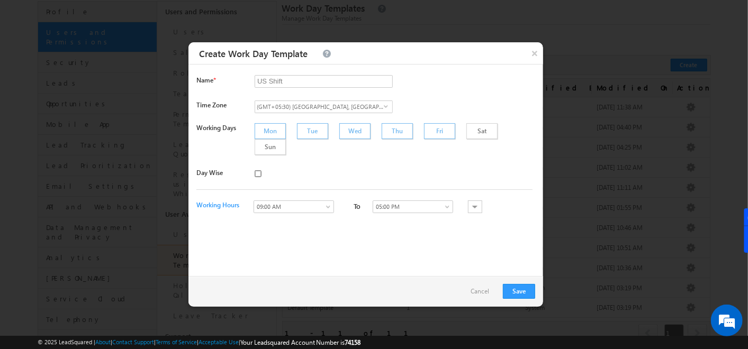
click at [254, 170] on input "checkbox" at bounding box center [257, 173] width 7 height 7
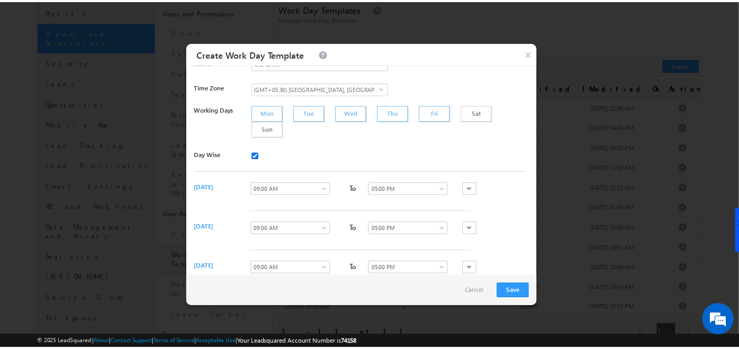
scroll to position [0, 0]
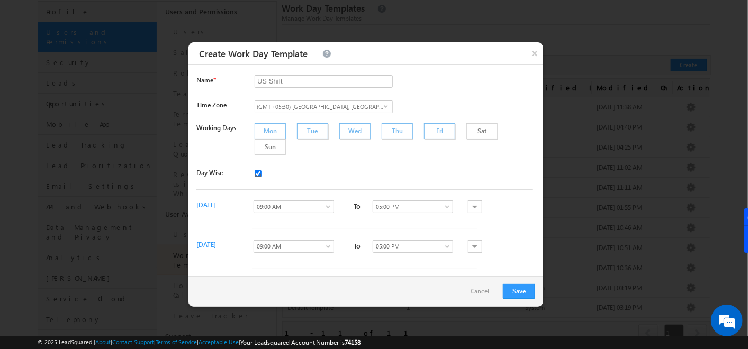
click at [255, 170] on input "checkbox" at bounding box center [257, 173] width 7 height 7
checkbox input "false"
click at [532, 56] on button "×" at bounding box center [533, 53] width 17 height 22
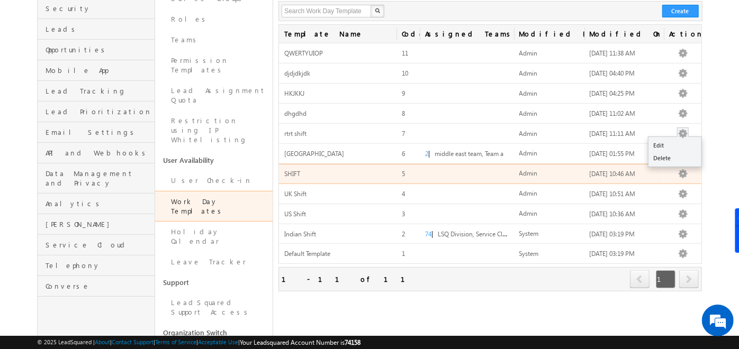
scroll to position [127, 0]
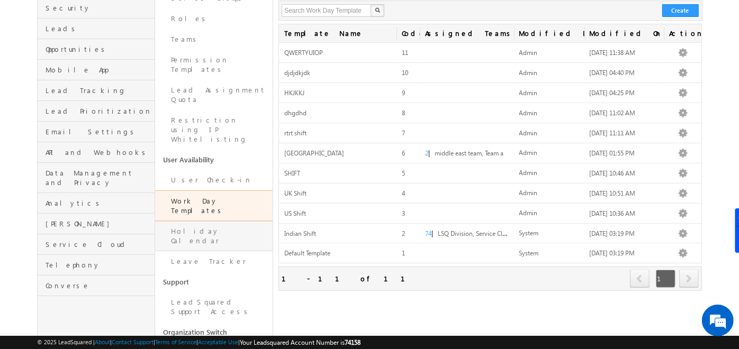
click at [188, 221] on link "Holiday Calendar" at bounding box center [213, 236] width 117 height 30
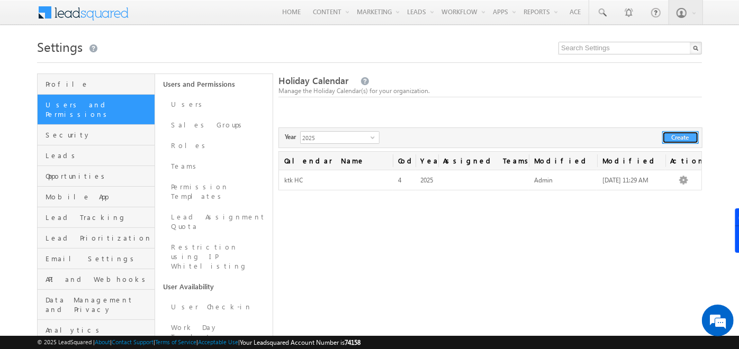
click at [673, 136] on button "Create" at bounding box center [680, 137] width 37 height 13
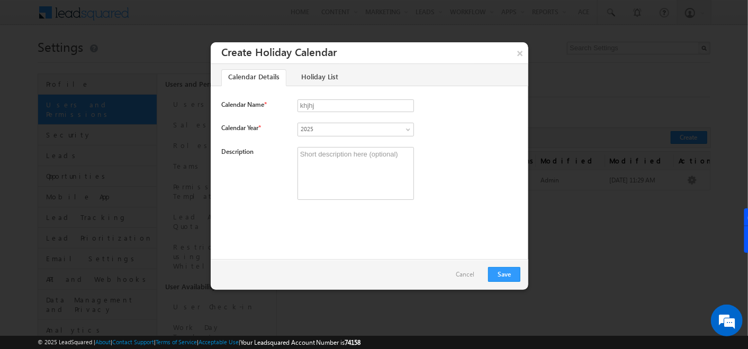
type input "khjhj"
click at [254, 174] on div "Description" at bounding box center [369, 176] width 296 height 58
click at [319, 79] on link "Holiday List" at bounding box center [319, 77] width 50 height 17
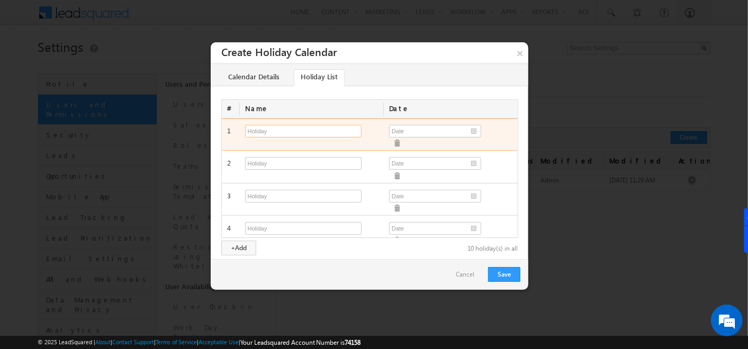
click at [273, 131] on input "text" at bounding box center [303, 131] width 116 height 13
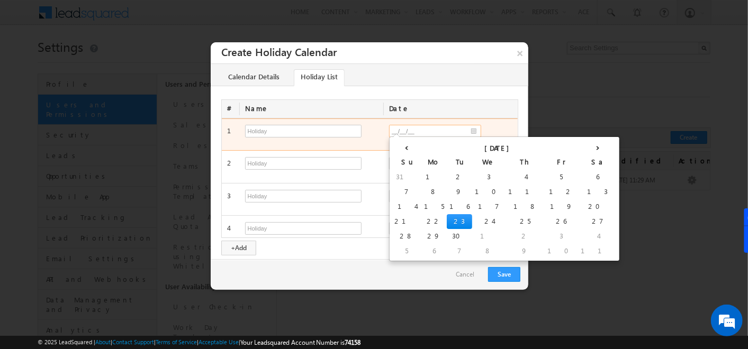
click at [467, 127] on input "__/__/__" at bounding box center [435, 131] width 92 height 13
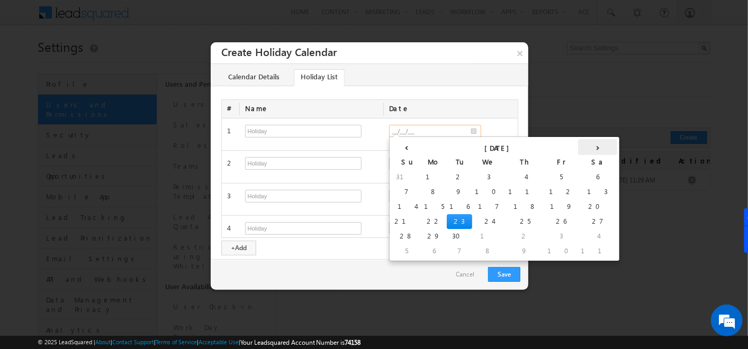
click at [578, 151] on th "›" at bounding box center [597, 147] width 39 height 16
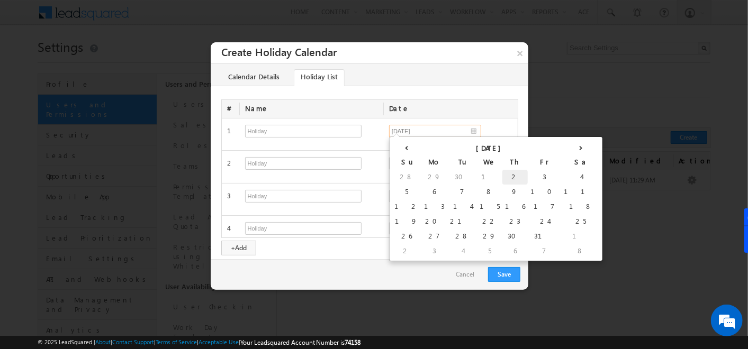
click at [502, 173] on td "2" at bounding box center [514, 177] width 25 height 15
type input "10/02/25"
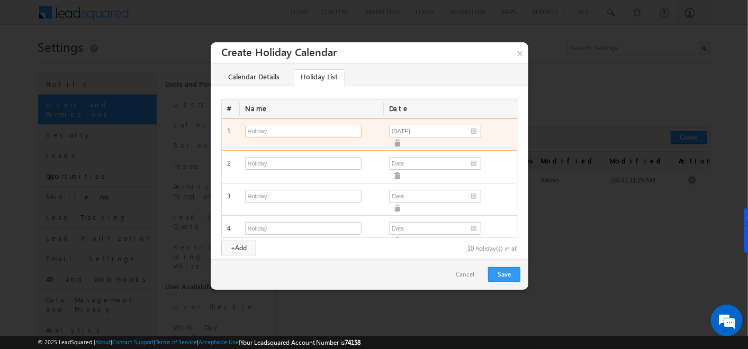
click at [327, 131] on input "text" at bounding box center [303, 131] width 116 height 13
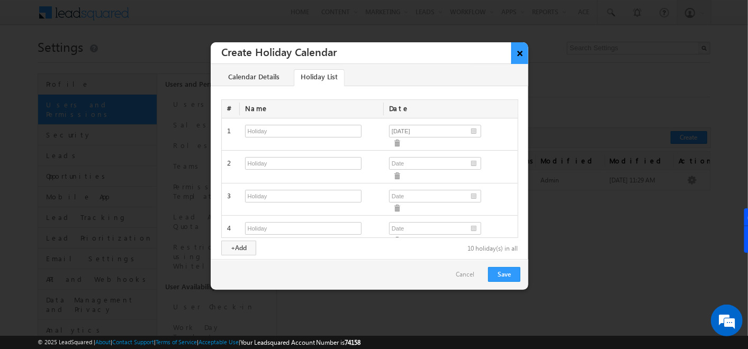
click at [511, 52] on button "×" at bounding box center [519, 53] width 17 height 22
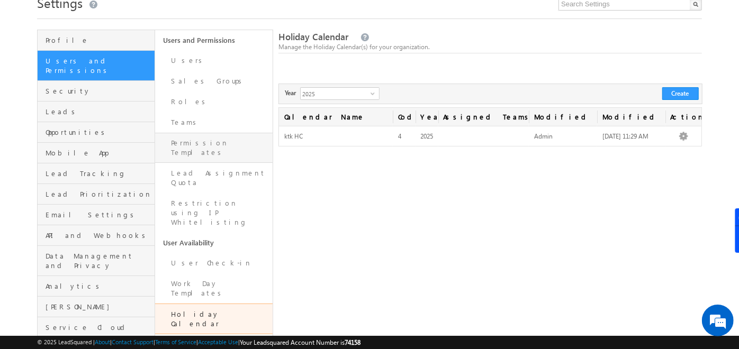
scroll to position [50, 0]
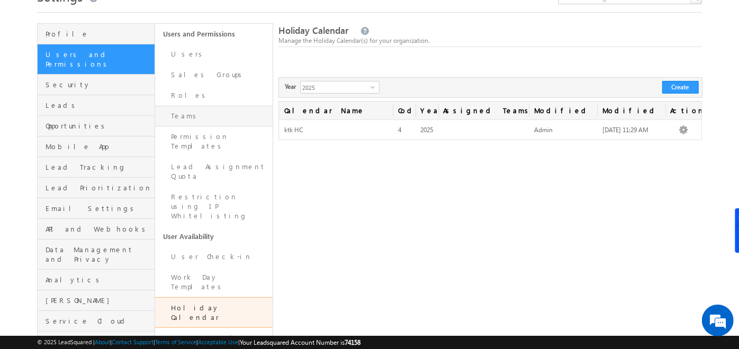
click at [194, 110] on link "Teams" at bounding box center [213, 116] width 117 height 21
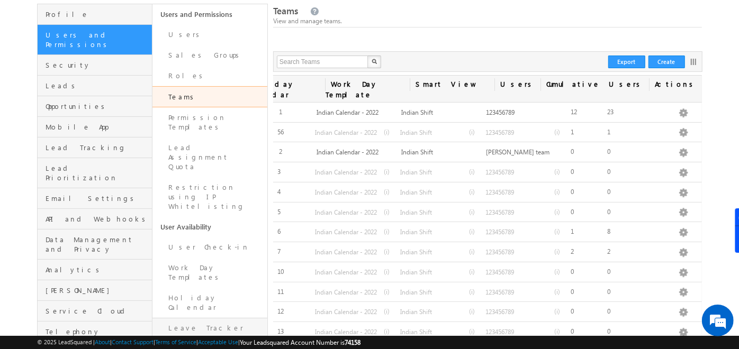
click at [190, 318] on link "Leave Tracker" at bounding box center [209, 328] width 115 height 21
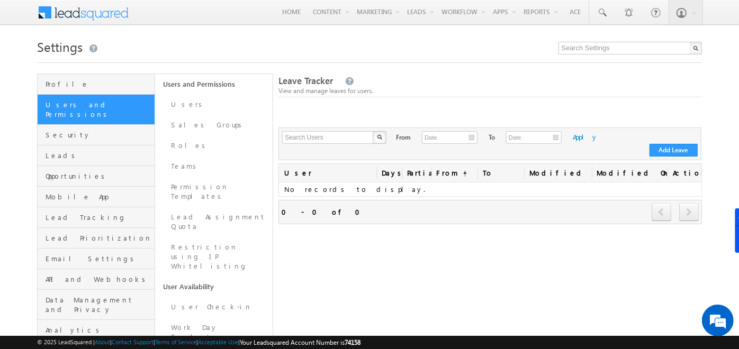
scroll to position [42, 0]
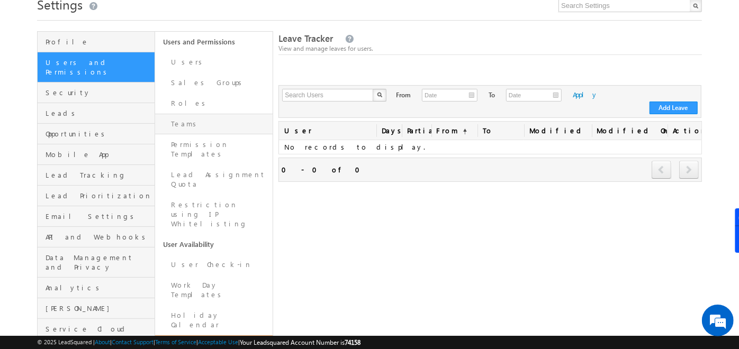
click at [181, 125] on link "Teams" at bounding box center [213, 124] width 117 height 21
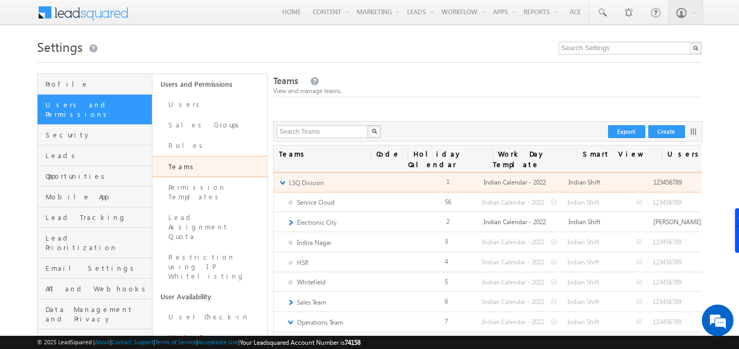
click at [284, 178] on link "▼" at bounding box center [282, 182] width 7 height 9
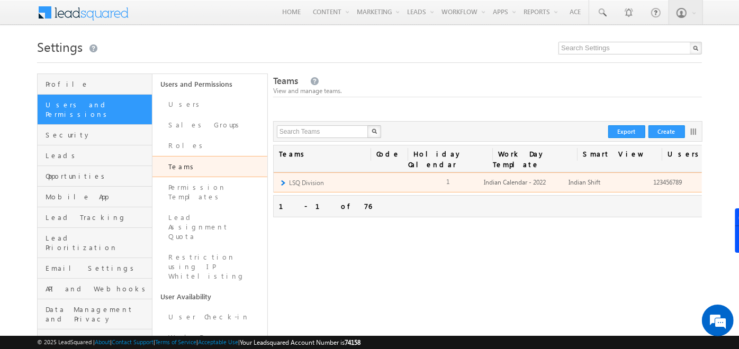
click at [279, 178] on link "►" at bounding box center [282, 182] width 7 height 9
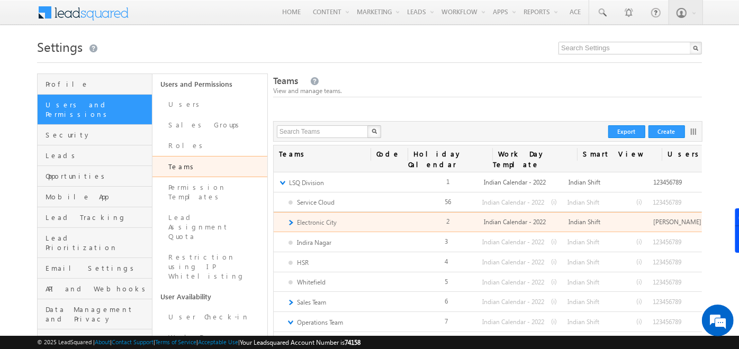
click at [293, 218] on link "►" at bounding box center [290, 222] width 7 height 9
click at [293, 218] on link "▼" at bounding box center [290, 222] width 7 height 9
click at [293, 218] on link "►" at bounding box center [290, 222] width 7 height 9
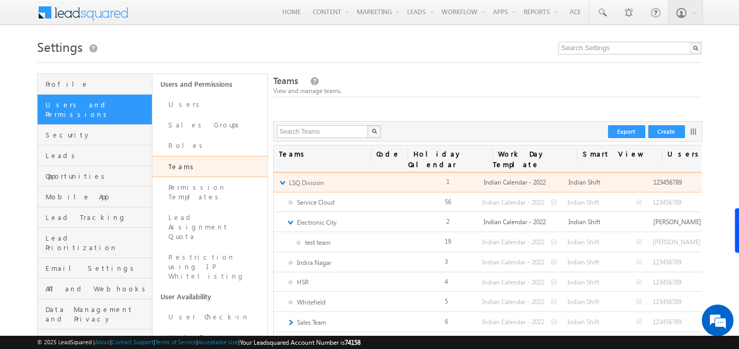
click at [280, 178] on link "▼" at bounding box center [282, 182] width 7 height 9
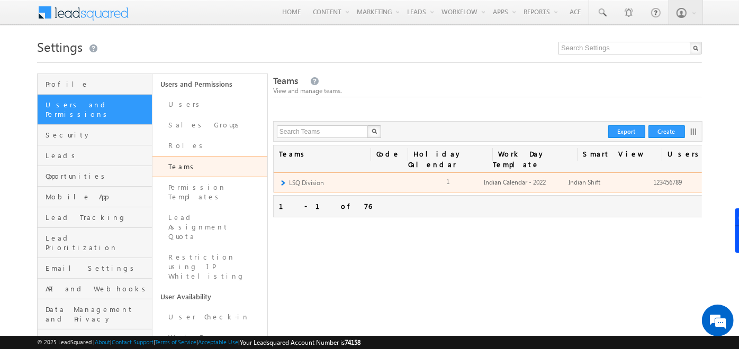
click at [284, 178] on link "►" at bounding box center [282, 182] width 7 height 9
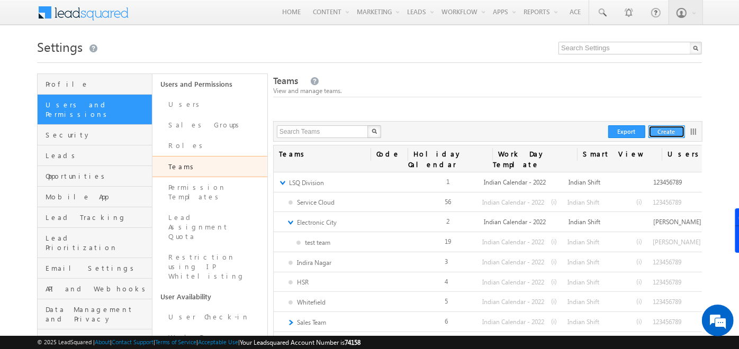
click at [663, 131] on button "Create" at bounding box center [666, 131] width 37 height 13
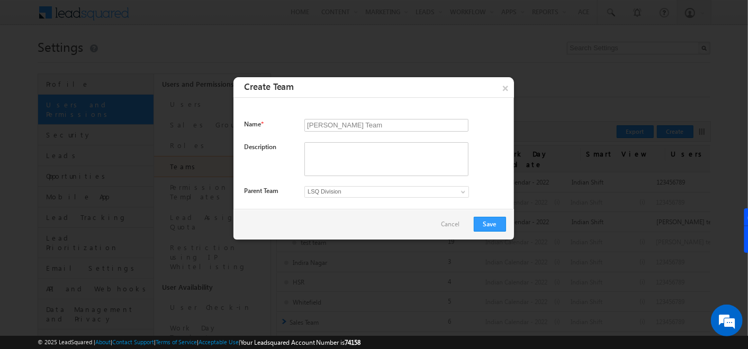
type input "[PERSON_NAME] Team"
click at [349, 193] on span "LSQ Division" at bounding box center [377, 192] width 144 height 10
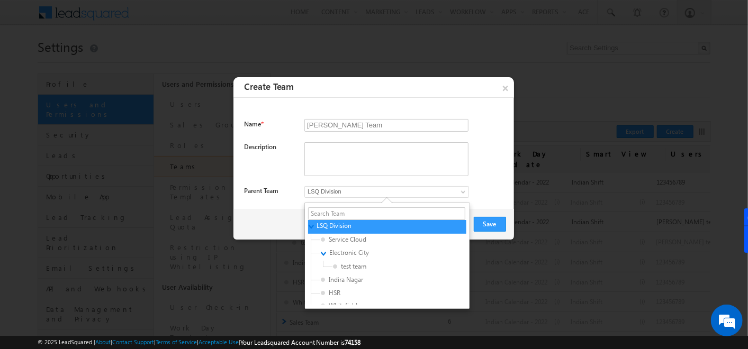
click at [349, 193] on span "LSQ Division" at bounding box center [377, 192] width 144 height 10
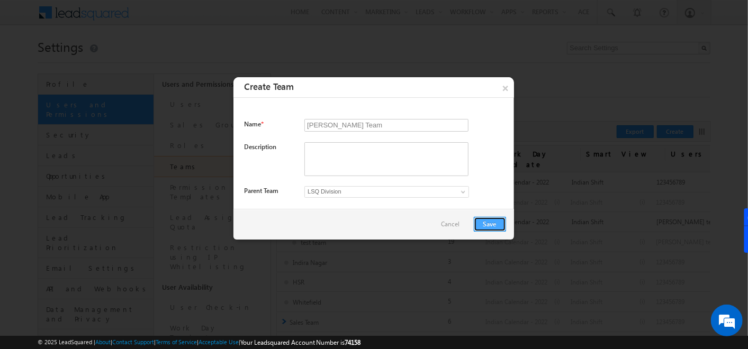
click at [496, 221] on button "Save" at bounding box center [489, 224] width 32 height 15
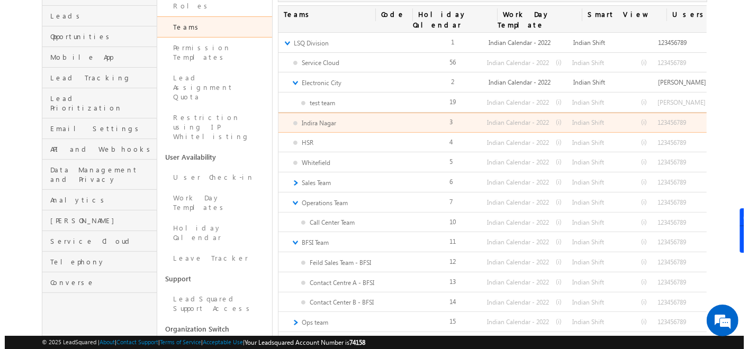
scroll to position [128, 0]
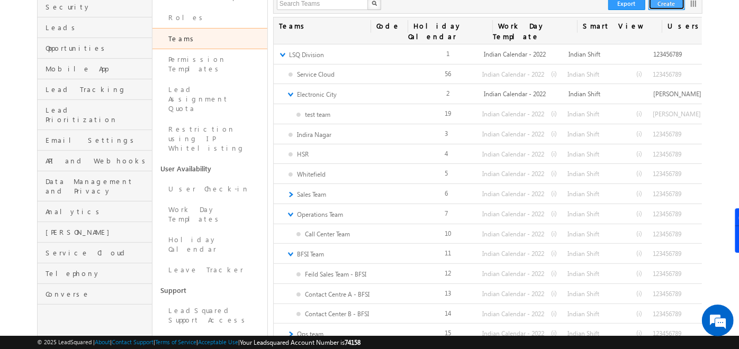
click at [671, 3] on button "Create" at bounding box center [666, 3] width 37 height 13
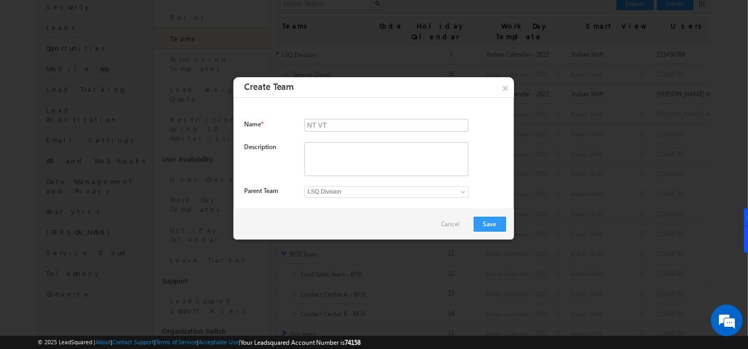
type input "NT VT"
click at [336, 188] on span "LSQ Division" at bounding box center [377, 192] width 144 height 10
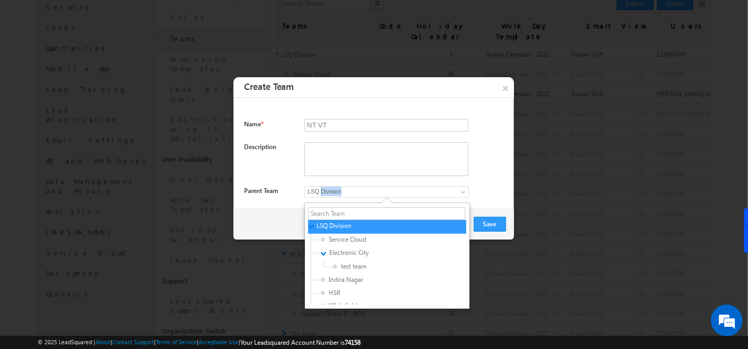
click at [336, 188] on span "LSQ Division" at bounding box center [377, 192] width 144 height 10
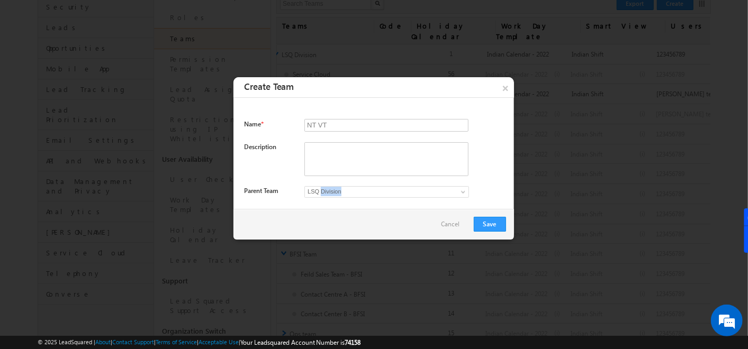
click at [336, 188] on span "LSQ Division" at bounding box center [377, 192] width 144 height 10
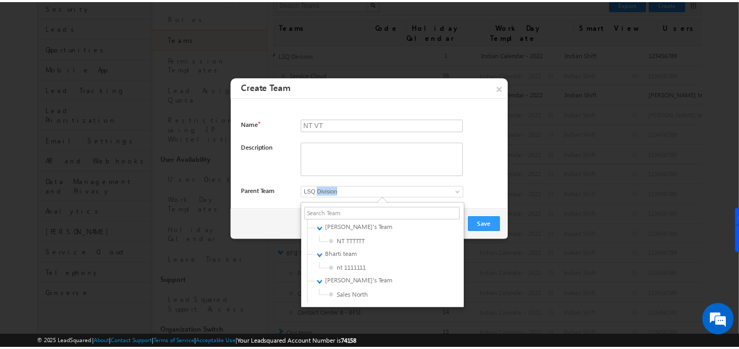
scroll to position [953, 0]
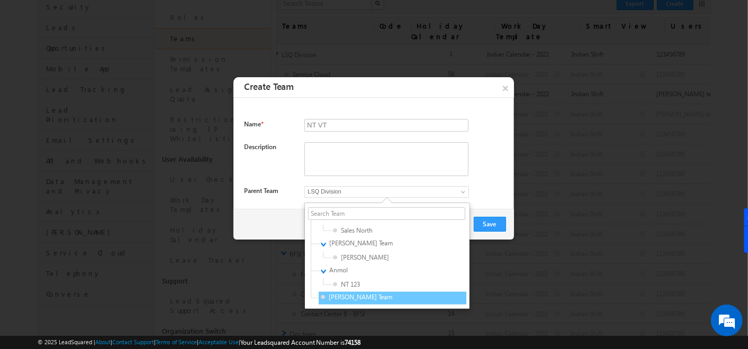
click at [339, 298] on span "[PERSON_NAME] Team" at bounding box center [371, 298] width 101 height 10
type input "6cfe74c6-984b-11f0-9fe1-0259d35f5843"
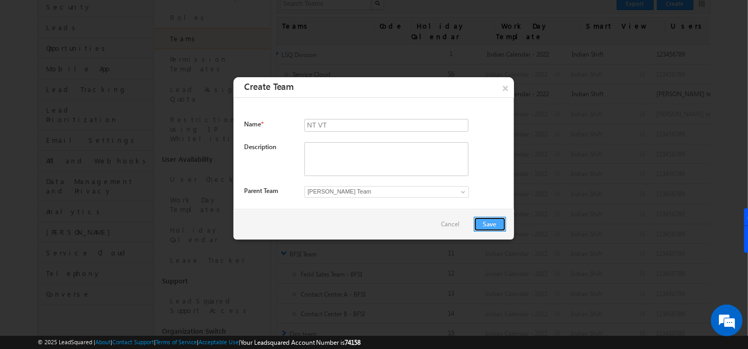
click at [495, 222] on button "Save" at bounding box center [489, 224] width 32 height 15
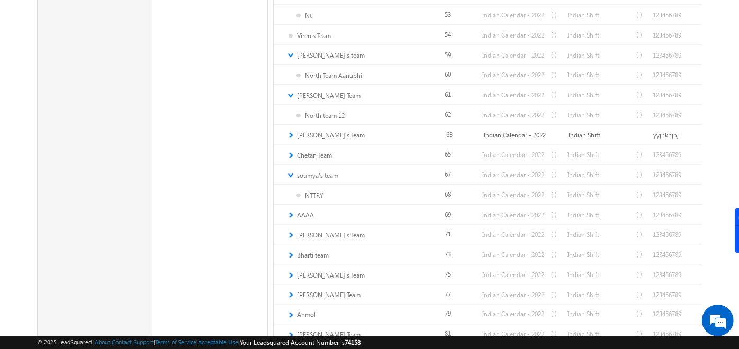
scroll to position [995, 0]
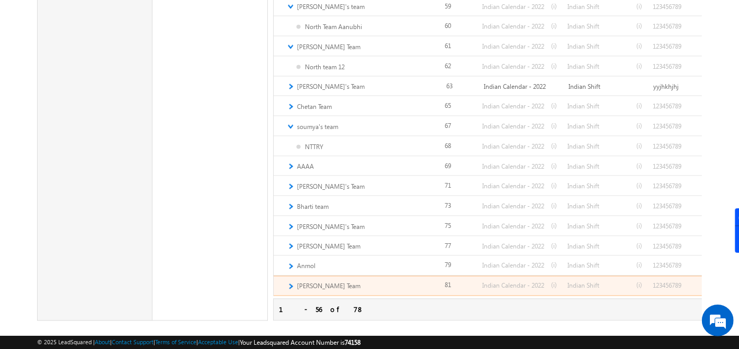
click at [293, 282] on link "►" at bounding box center [290, 286] width 7 height 9
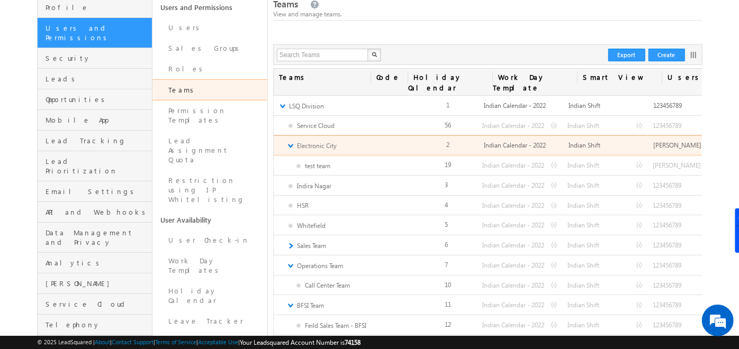
scroll to position [76, 0]
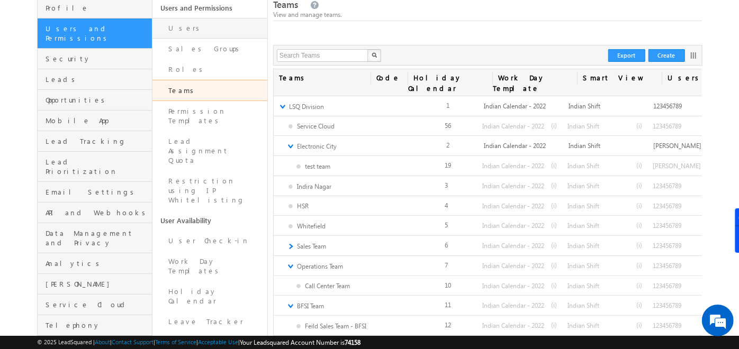
click at [178, 31] on link "Users" at bounding box center [209, 28] width 115 height 21
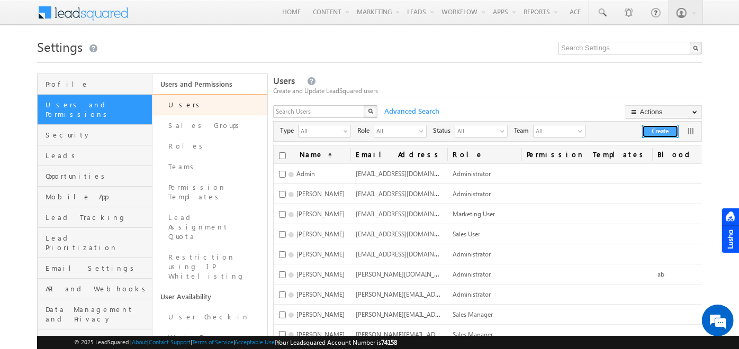
click at [663, 132] on button "Create" at bounding box center [660, 131] width 37 height 13
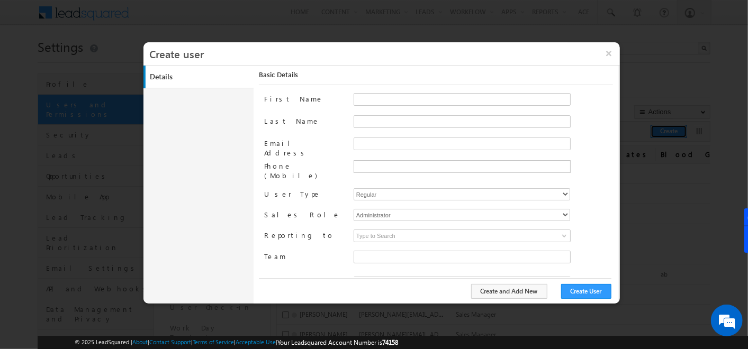
type input "f26bfe00-8d9c-11ec-8597-0681fe0b10f8"
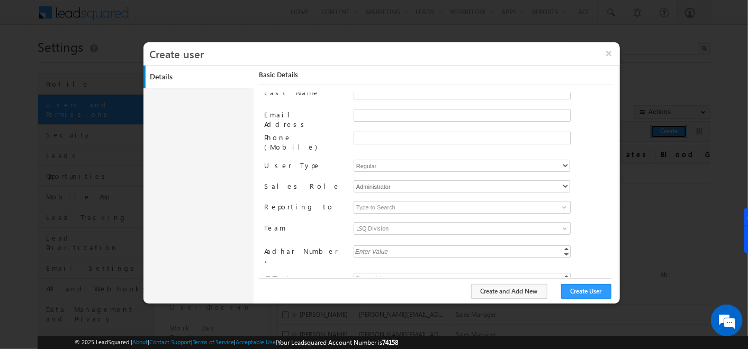
scroll to position [29, 0]
click at [388, 222] on span "LSQ Division" at bounding box center [435, 228] width 162 height 12
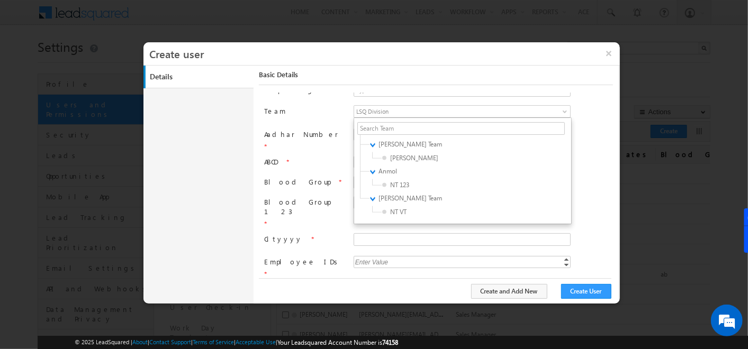
scroll to position [0, 0]
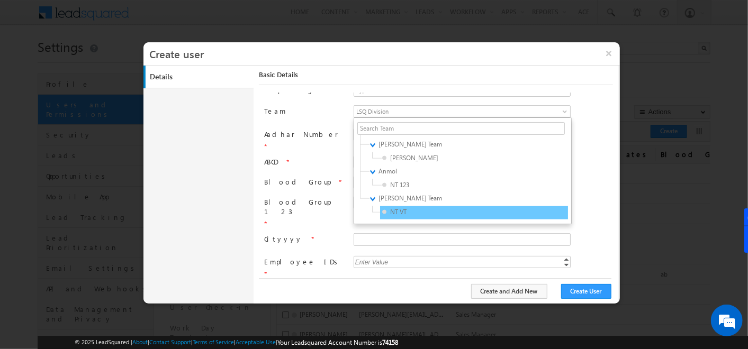
click at [401, 207] on span "NT VT" at bounding box center [432, 212] width 101 height 10
type input "7f5e3fdd-984b-11f0-9fe1-0259d35f5843"
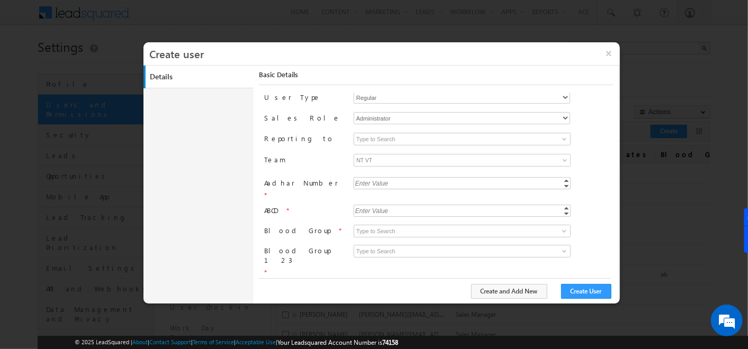
scroll to position [95, 0]
click at [556, 135] on link at bounding box center [562, 140] width 13 height 11
click at [605, 59] on button "×" at bounding box center [608, 53] width 23 height 22
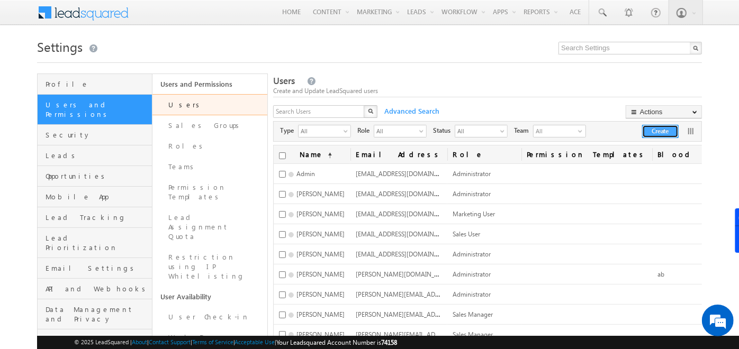
click at [655, 133] on button "Create" at bounding box center [660, 131] width 37 height 13
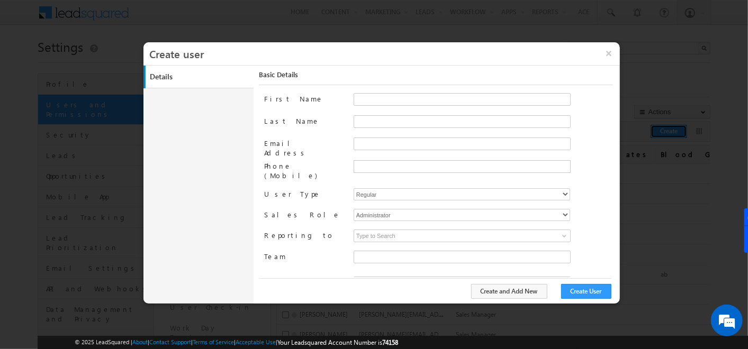
type input "f26bfe00-8d9c-11ec-8597-0681fe0b10f8"
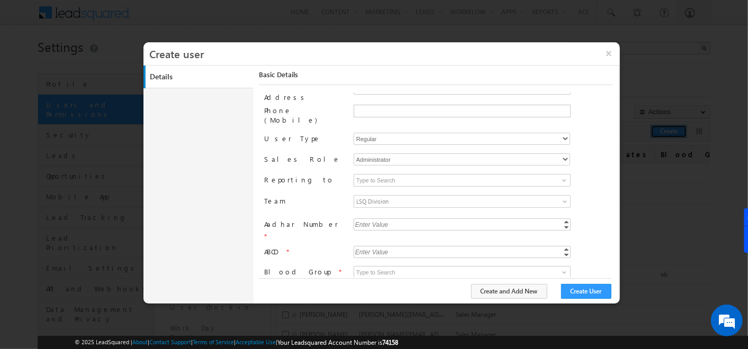
scroll to position [56, 0]
click at [433, 196] on span "LSQ Division" at bounding box center [435, 201] width 162 height 12
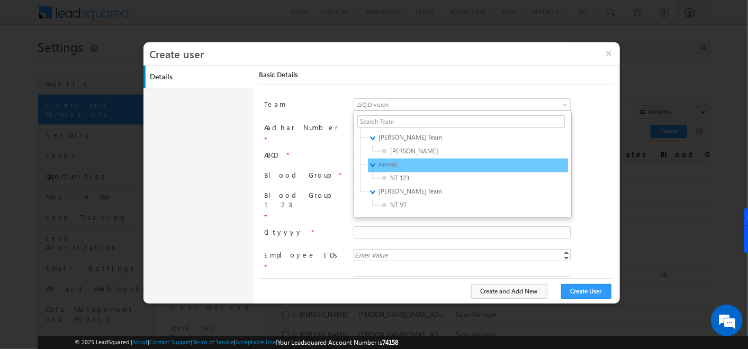
scroll to position [138, 0]
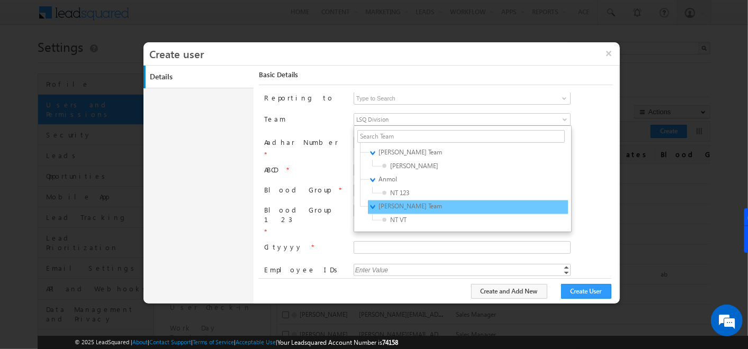
click at [387, 202] on span "[PERSON_NAME] Team" at bounding box center [428, 207] width 101 height 10
type input "6cfe74c6-984b-11f0-9fe1-0259d35f5843"
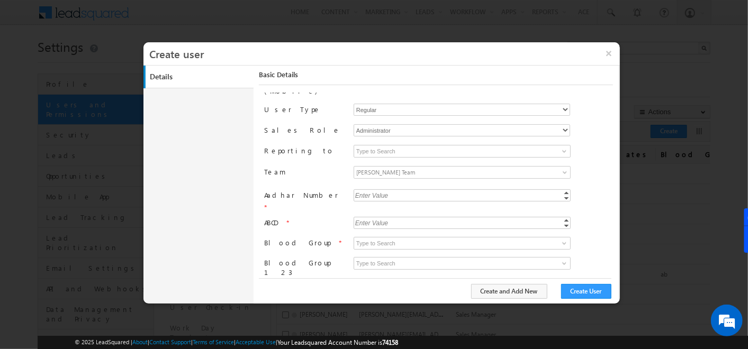
scroll to position [82, 0]
click at [611, 51] on button "×" at bounding box center [608, 53] width 23 height 22
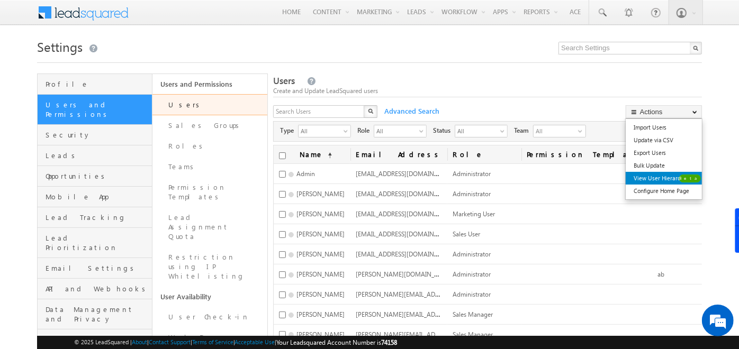
click at [658, 175] on link "View User Hierarchy" at bounding box center [663, 178] width 76 height 13
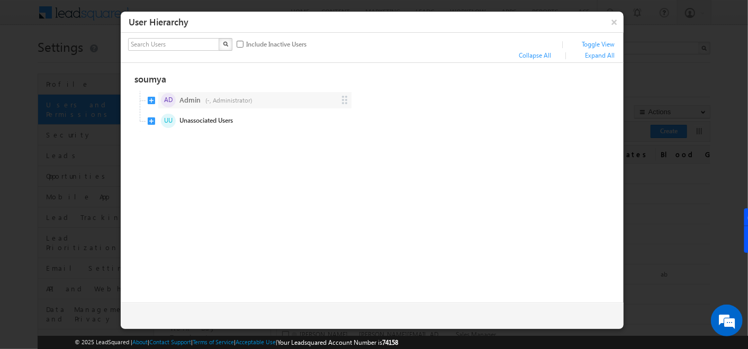
click at [153, 95] on span "AD Admin (-, Administrator)" at bounding box center [250, 101] width 204 height 20
click at [153, 136] on span "UU Unassociated Users" at bounding box center [250, 143] width 204 height 20
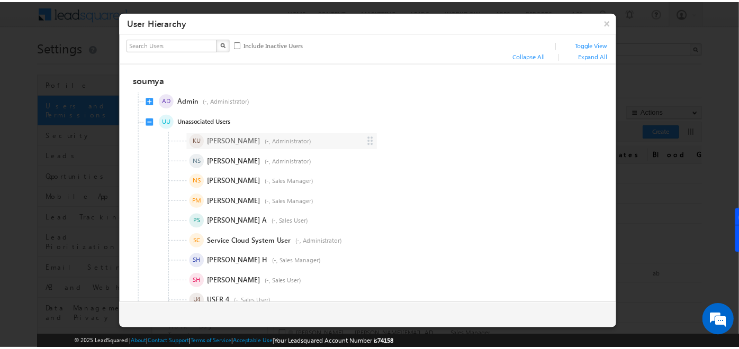
scroll to position [33, 0]
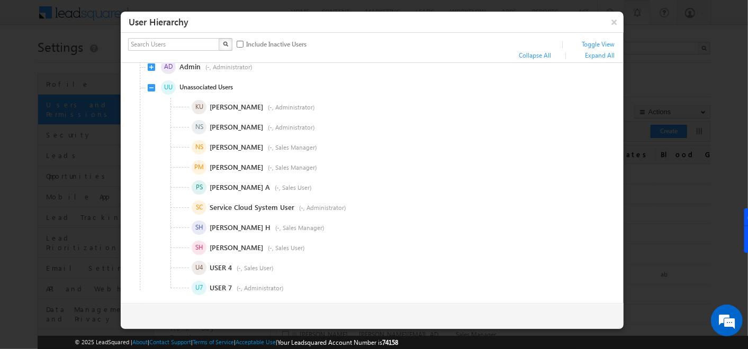
click at [616, 21] on button "×" at bounding box center [614, 22] width 17 height 19
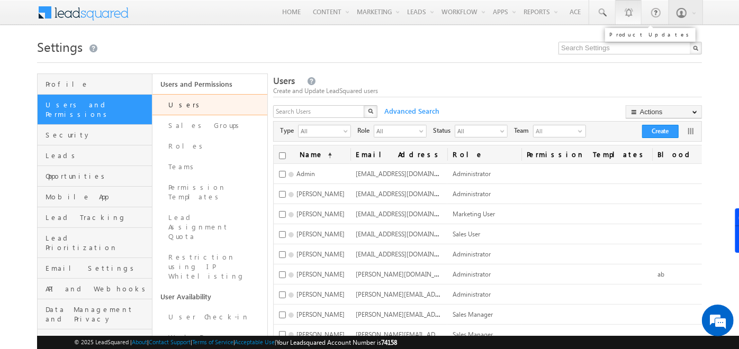
click at [616, 21] on link "1" at bounding box center [628, 12] width 26 height 24
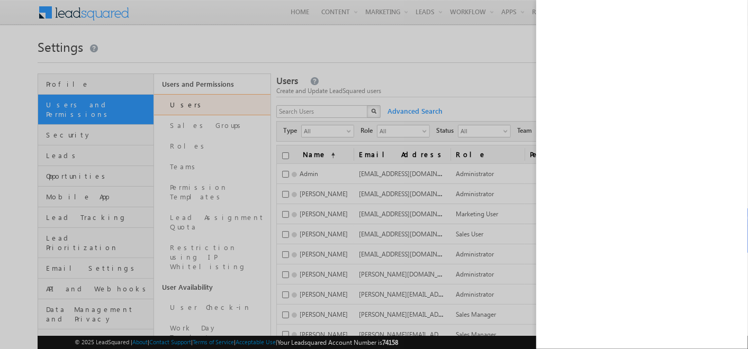
click at [499, 51] on div at bounding box center [374, 174] width 748 height 349
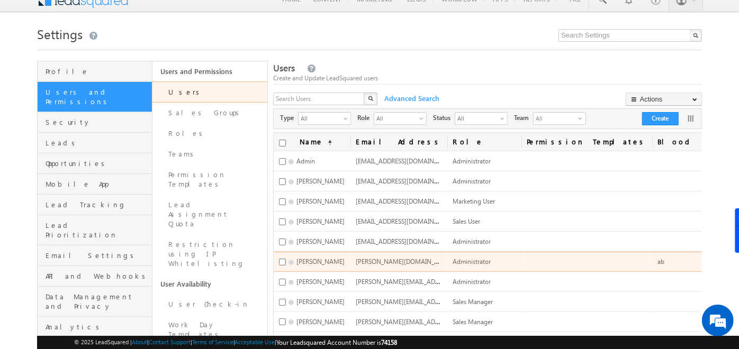
scroll to position [0, 0]
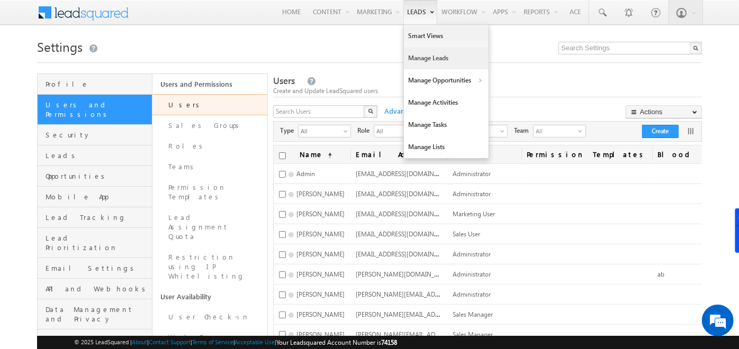
click at [415, 59] on link "Manage Leads" at bounding box center [446, 58] width 85 height 22
click at [421, 61] on link "Manage Leads" at bounding box center [446, 58] width 85 height 22
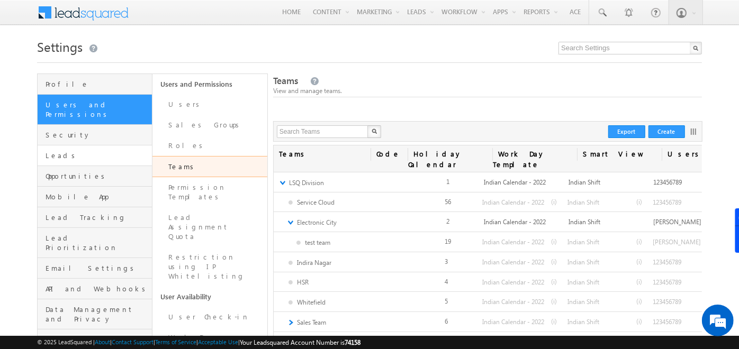
click at [110, 151] on span "Leads" at bounding box center [97, 156] width 104 height 10
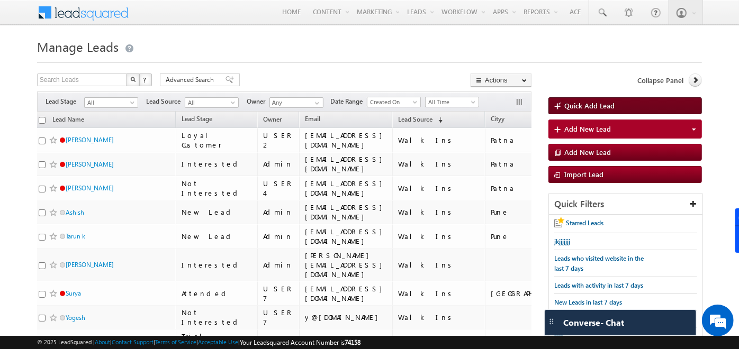
click at [600, 98] on link "Quick Add Lead" at bounding box center [624, 105] width 153 height 17
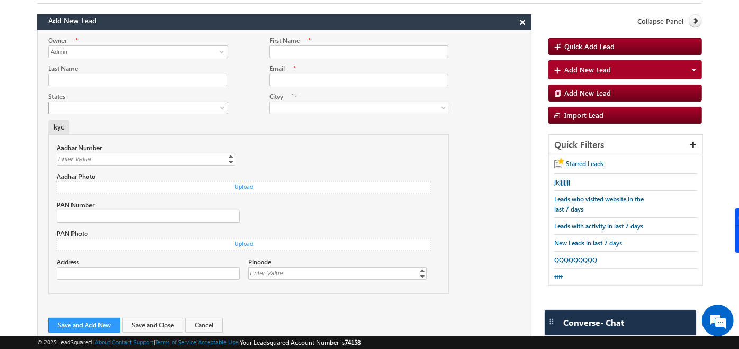
scroll to position [61, 0]
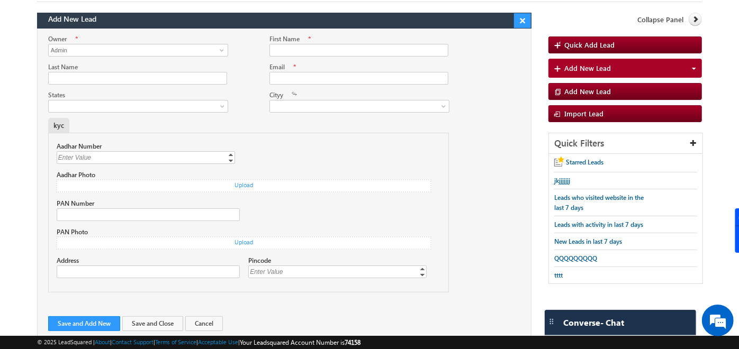
click at [524, 21] on button "×" at bounding box center [522, 20] width 17 height 15
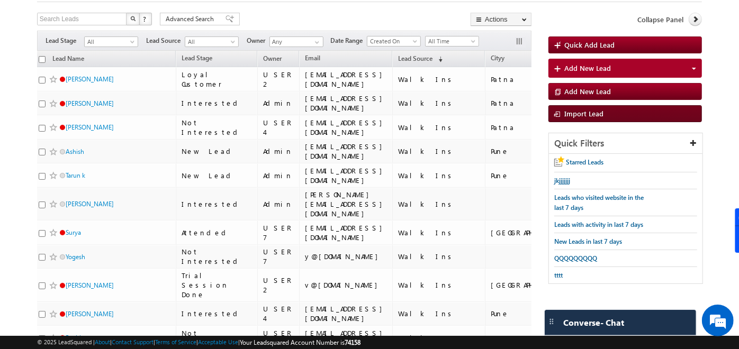
click at [581, 110] on span "Import Lead" at bounding box center [583, 113] width 39 height 9
click at [582, 115] on span "Import Lead" at bounding box center [583, 113] width 39 height 9
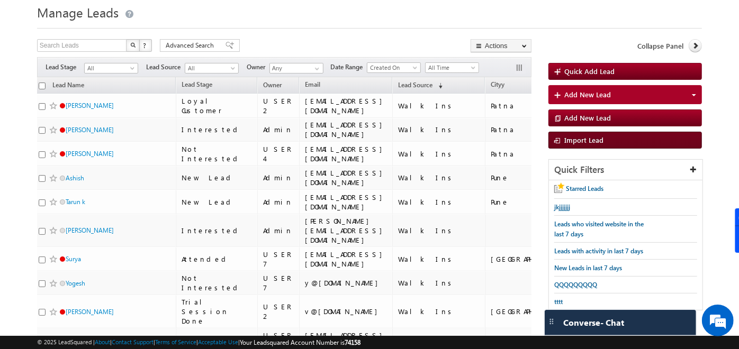
scroll to position [33, 0]
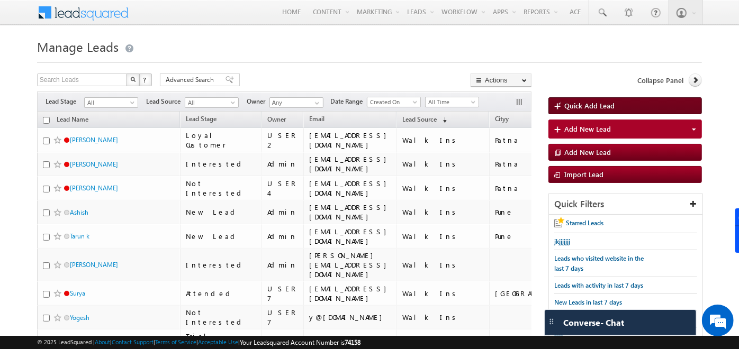
click at [576, 103] on span "Quick Add Lead" at bounding box center [589, 105] width 50 height 9
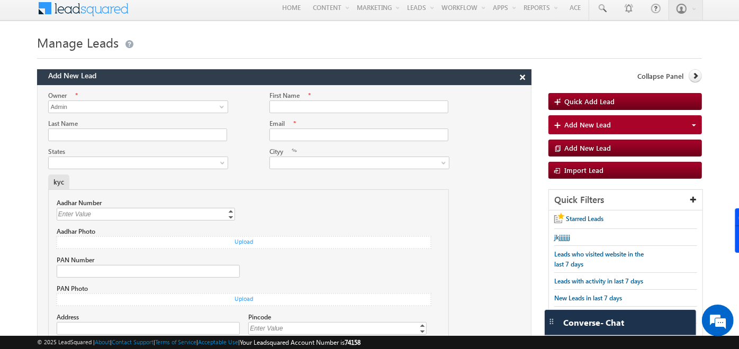
scroll to position [3, 0]
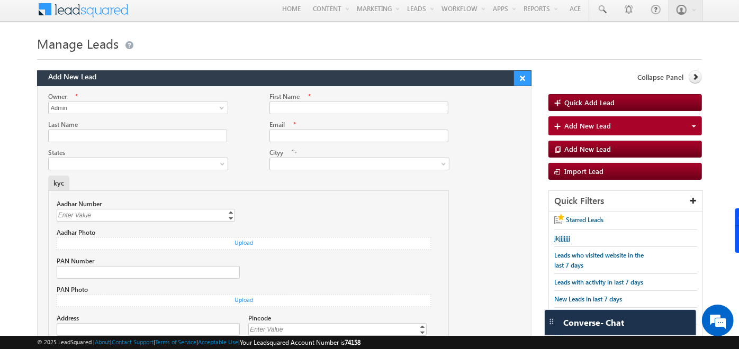
click at [521, 77] on button "×" at bounding box center [522, 78] width 17 height 15
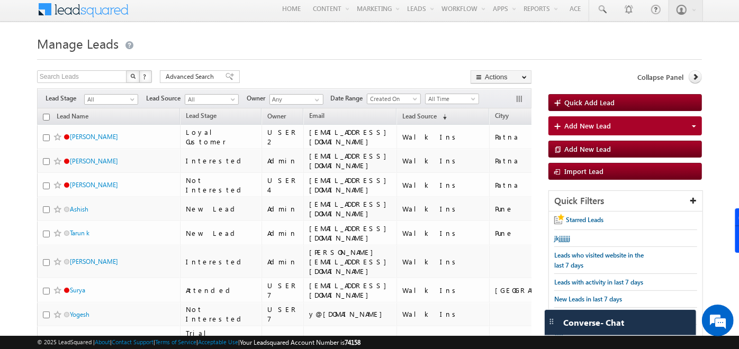
click at [369, 72] on div "Search Leads X ? 132 results found Advanced Search Advanced Search Advanced sea…" at bounding box center [284, 77] width 494 height 15
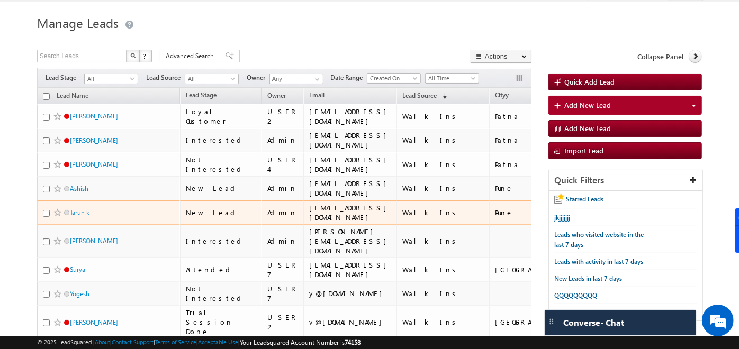
scroll to position [0, 0]
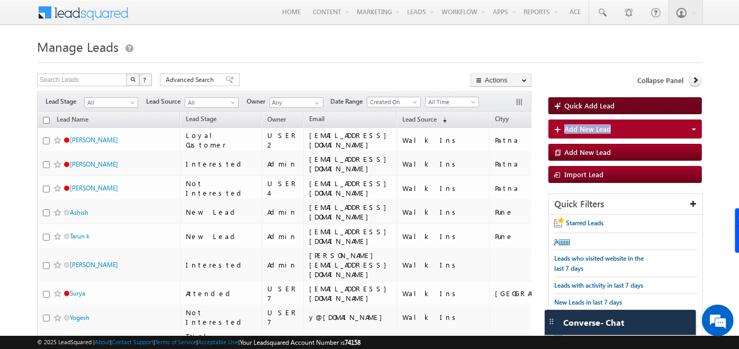
drag, startPoint x: 651, startPoint y: 124, endPoint x: 651, endPoint y: 101, distance: 22.8
click at [651, 101] on div "Quick Add Lead Add New Lead Health Insurance Team Lead Fields Form LEAD FORM TE…" at bounding box center [624, 140] width 153 height 86
click at [651, 101] on link "Quick Add Lead" at bounding box center [624, 105] width 153 height 17
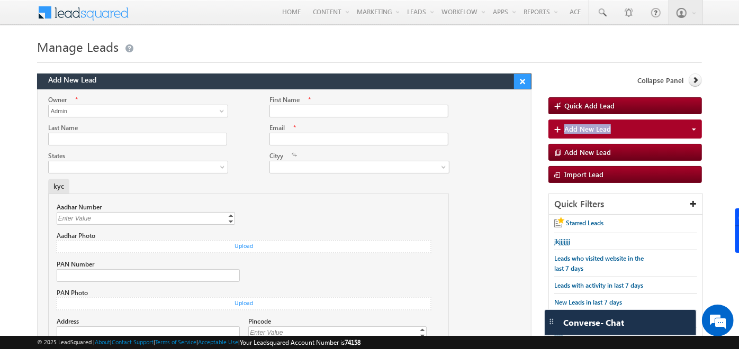
click at [520, 83] on button "×" at bounding box center [522, 81] width 17 height 15
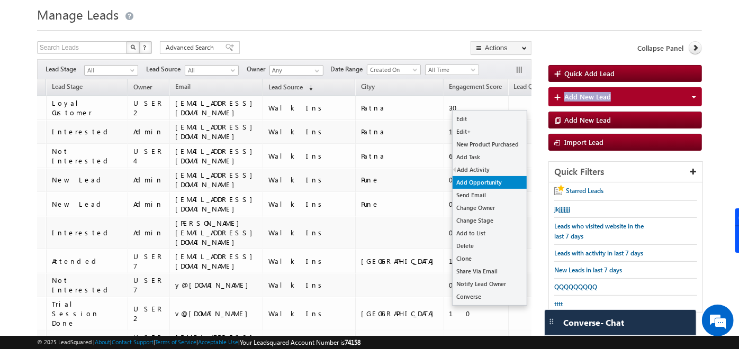
scroll to position [33, 0]
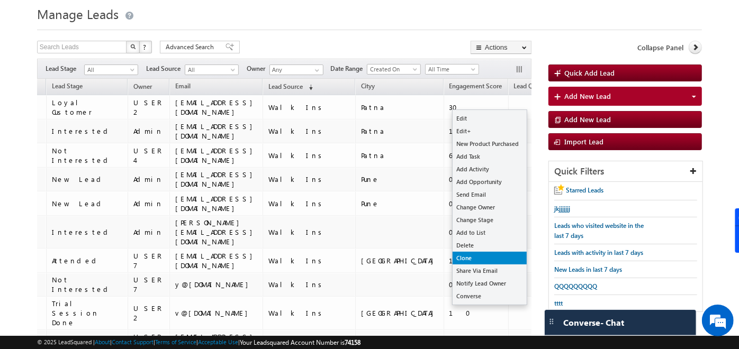
click at [482, 259] on link "Clone" at bounding box center [489, 258] width 74 height 13
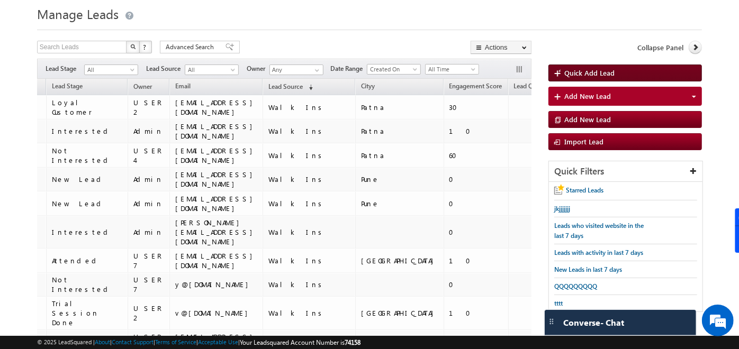
click at [585, 72] on span "Quick Add Lead" at bounding box center [589, 72] width 50 height 9
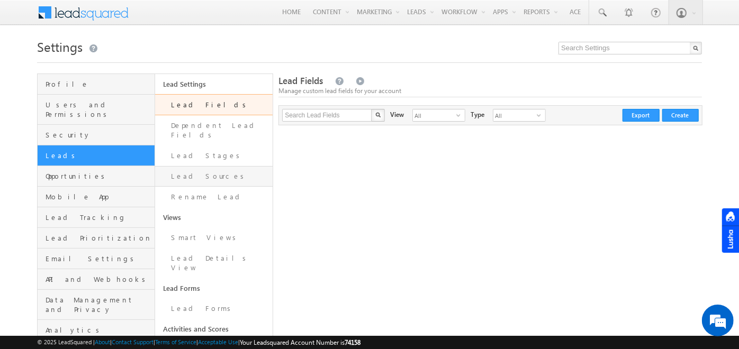
click at [225, 166] on link "Lead Sources" at bounding box center [213, 176] width 117 height 21
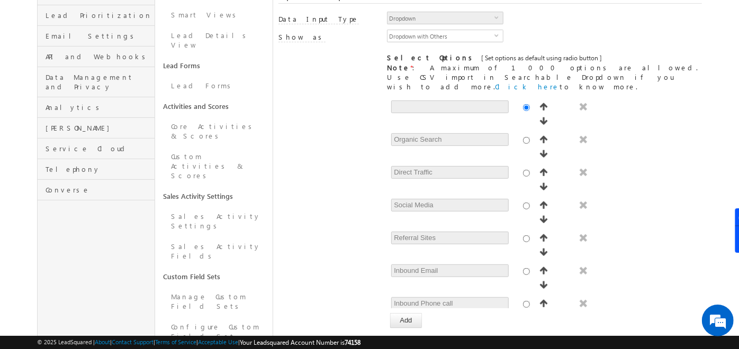
drag, startPoint x: 461, startPoint y: 240, endPoint x: 366, endPoint y: 246, distance: 94.9
click at [366, 246] on div "[ Provide atleast one option to proceed further. ] Show Value as Text Get Optio…" at bounding box center [489, 212] width 423 height 231
drag, startPoint x: 366, startPoint y: 246, endPoint x: 341, endPoint y: 209, distance: 44.9
click at [341, 209] on div "[ Provide atleast one option to proceed further. ] Show Value as Text Get Optio…" at bounding box center [489, 212] width 423 height 231
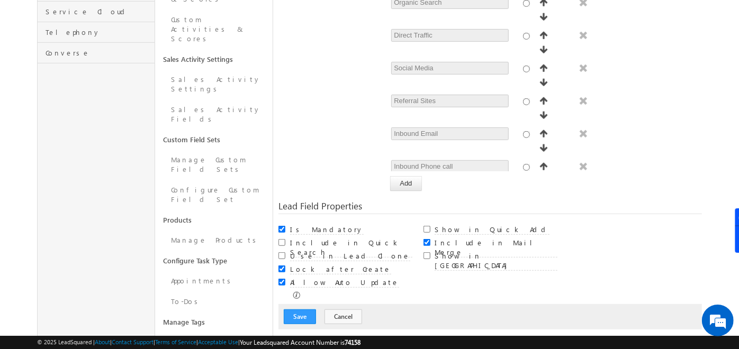
scroll to position [42, 0]
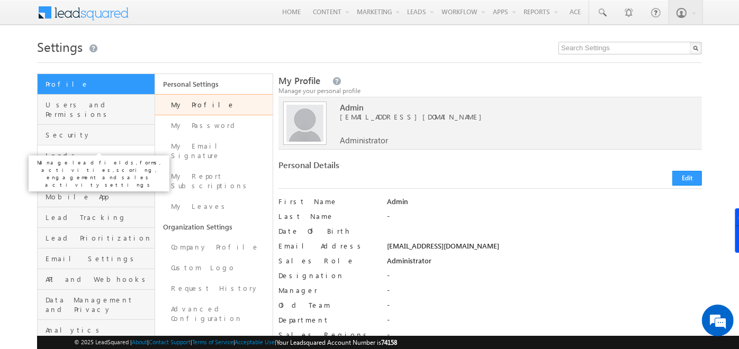
click at [58, 151] on span "Leads" at bounding box center [98, 156] width 106 height 10
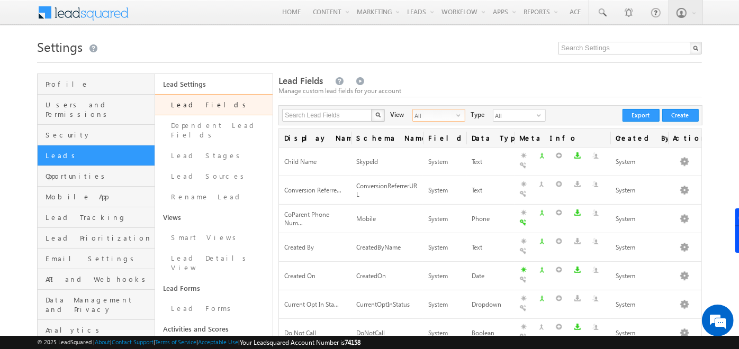
click at [456, 114] on span "select" at bounding box center [460, 115] width 8 height 6
click at [421, 138] on li "System Fields" at bounding box center [432, 137] width 52 height 11
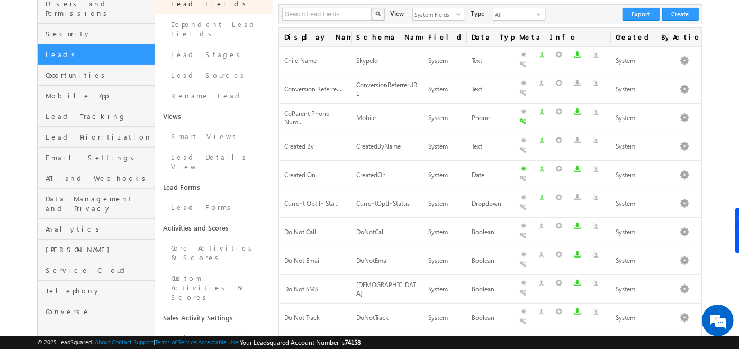
scroll to position [102, 0]
click at [444, 13] on span "System Fields" at bounding box center [434, 13] width 43 height 12
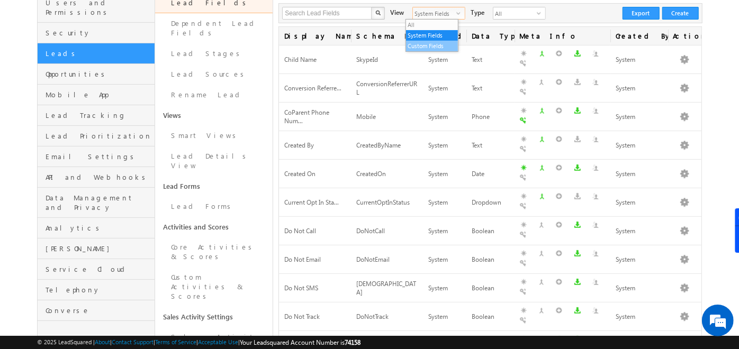
click at [422, 43] on li "Custom Fields" at bounding box center [432, 46] width 52 height 11
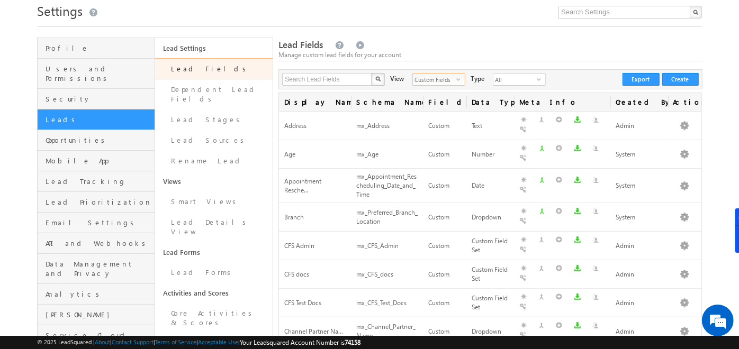
scroll to position [34, 0]
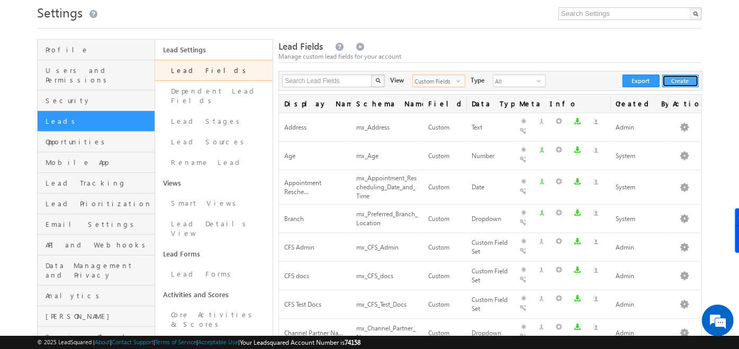
click at [688, 80] on button "Create" at bounding box center [680, 81] width 37 height 13
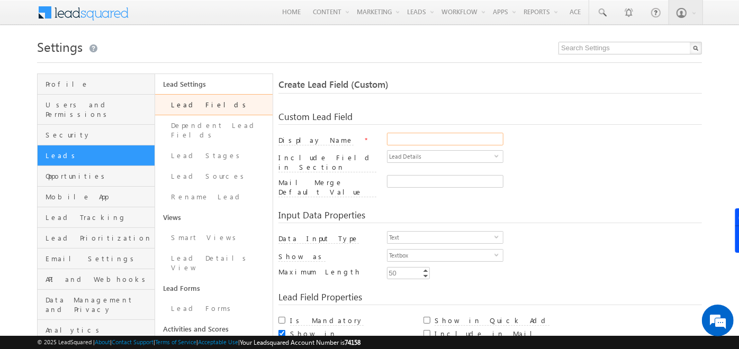
click at [415, 138] on input "Display Name" at bounding box center [445, 139] width 116 height 13
type input "a"
type input "Age"
click at [525, 149] on div "Display Name * Age" at bounding box center [489, 141] width 423 height 17
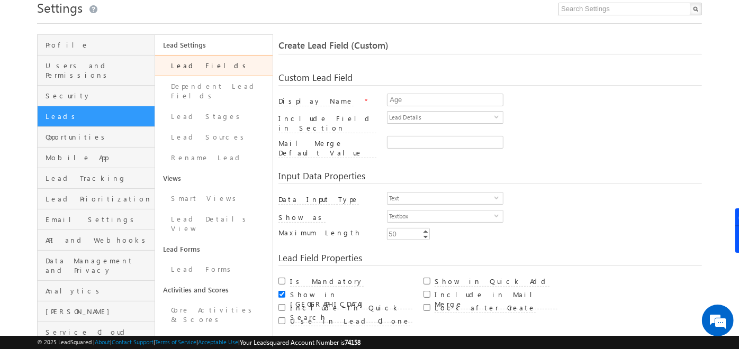
scroll to position [40, 0]
click at [442, 192] on span "Text" at bounding box center [440, 198] width 107 height 12
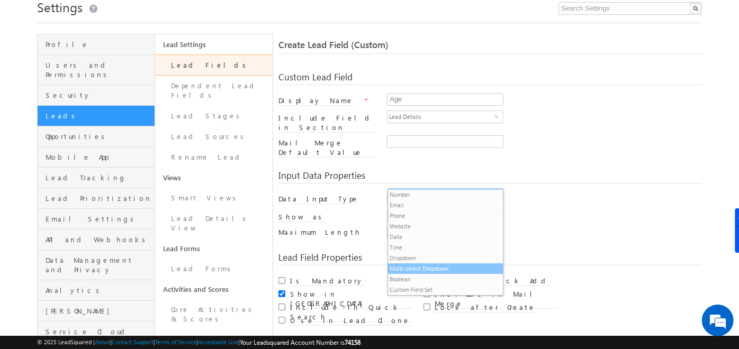
scroll to position [0, 0]
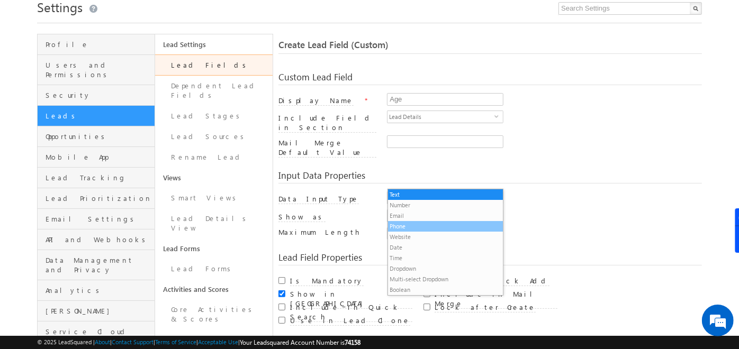
click at [405, 224] on li "Phone" at bounding box center [445, 226] width 115 height 11
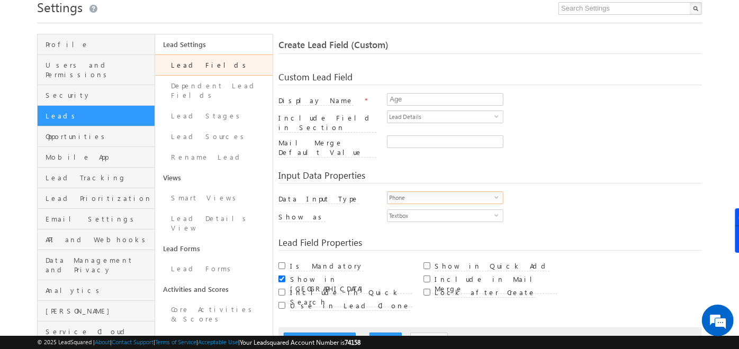
click at [431, 192] on span "Phone" at bounding box center [440, 198] width 107 height 12
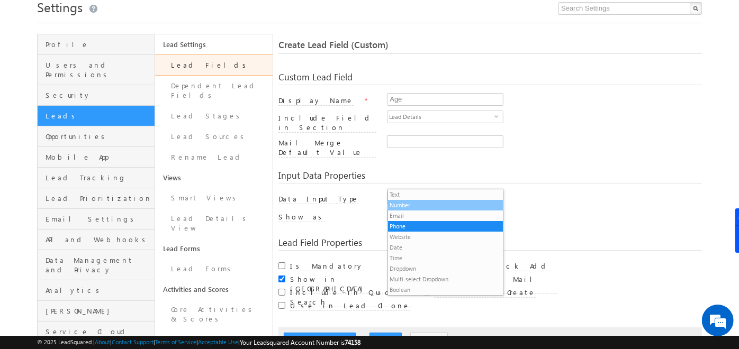
click at [411, 207] on li "Number" at bounding box center [445, 205] width 115 height 11
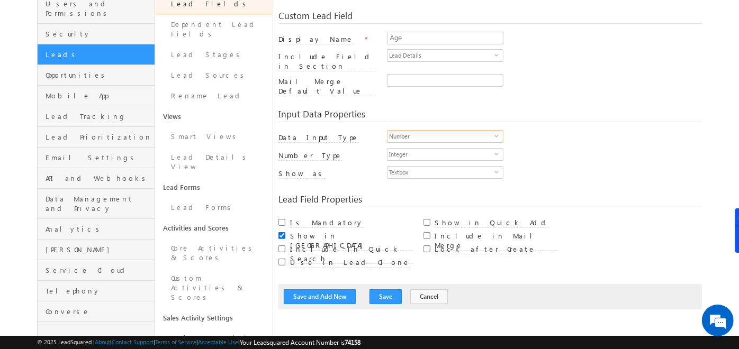
scroll to position [102, 0]
click at [282, 218] on input "Is Mandatory" at bounding box center [281, 221] width 7 height 7
checkbox input "true"
click at [279, 245] on input "Include in Quick Search" at bounding box center [281, 248] width 7 height 7
checkbox input "true"
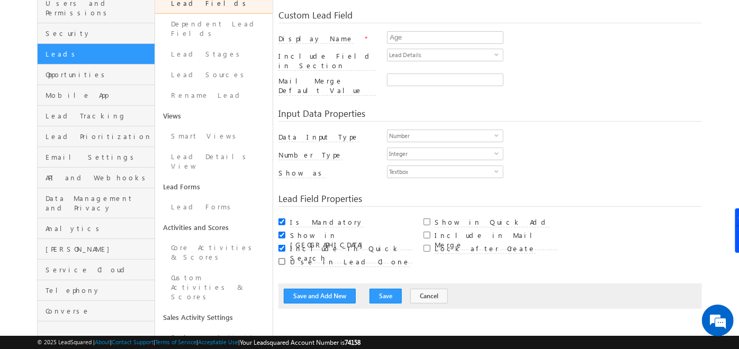
click at [282, 258] on input "Use in Lead Clone" at bounding box center [281, 261] width 7 height 7
click at [280, 258] on input "Use in Lead Clone" at bounding box center [281, 261] width 7 height 7
checkbox input "false"
click at [425, 218] on input "Show in Quick Add" at bounding box center [426, 221] width 7 height 7
checkbox input "true"
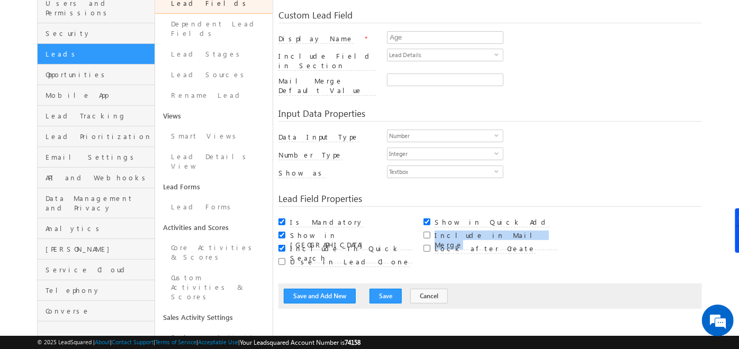
drag, startPoint x: 506, startPoint y: 218, endPoint x: 431, endPoint y: 219, distance: 75.1
click at [431, 228] on div "Include in Mail Merge" at bounding box center [490, 234] width 134 height 13
drag, startPoint x: 431, startPoint y: 219, endPoint x: 411, endPoint y: 218, distance: 20.6
click at [411, 231] on div "Show in [GEOGRAPHIC_DATA]" at bounding box center [351, 236] width 122 height 11
click at [426, 245] on input "Lock after Create" at bounding box center [426, 248] width 7 height 7
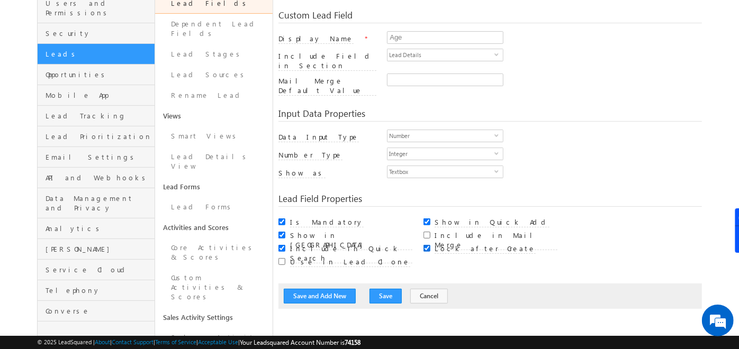
click at [426, 245] on input "Lock after Create" at bounding box center [426, 248] width 7 height 7
checkbox input "false"
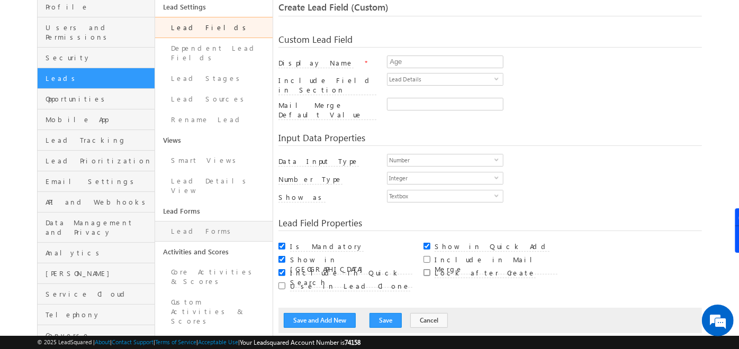
scroll to position [77, 0]
click at [186, 222] on link "Lead Forms" at bounding box center [213, 232] width 117 height 21
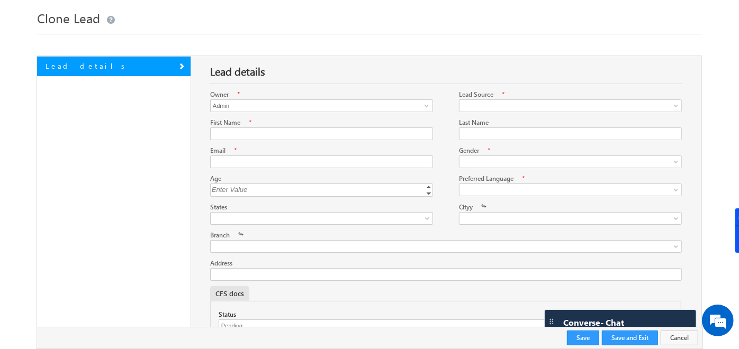
scroll to position [25, 0]
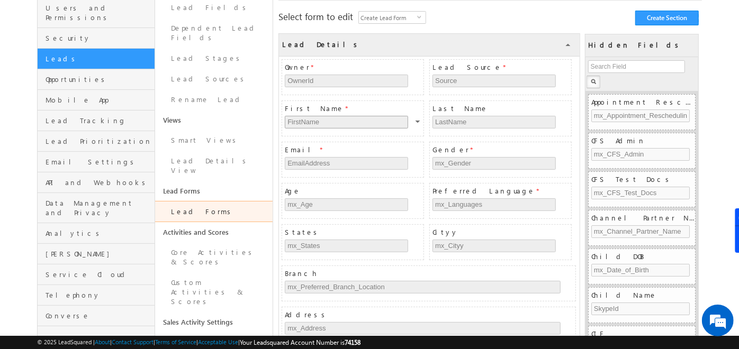
scroll to position [97, 0]
click at [416, 17] on span "Create Lead Form" at bounding box center [388, 17] width 58 height 12
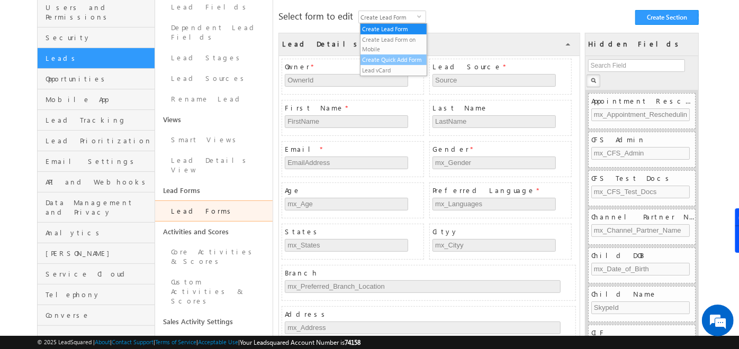
click at [391, 56] on li "Create Quick Add Form" at bounding box center [393, 59] width 67 height 11
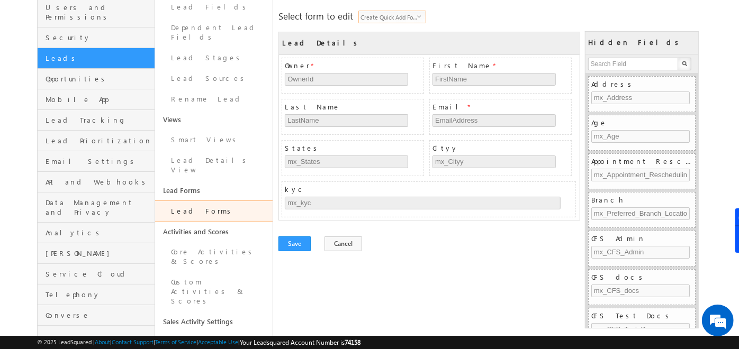
scroll to position [0, 0]
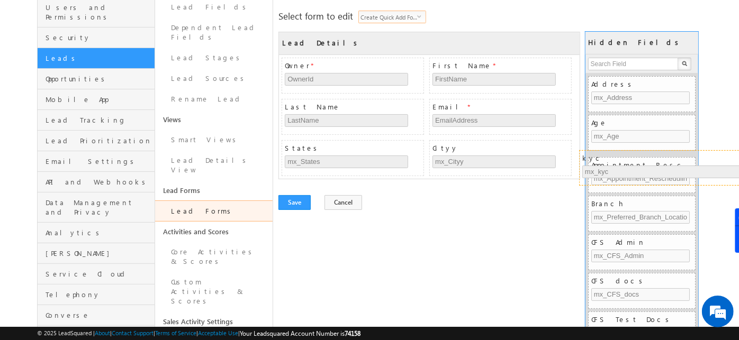
drag, startPoint x: 333, startPoint y: 185, endPoint x: 628, endPoint y: 156, distance: 297.2
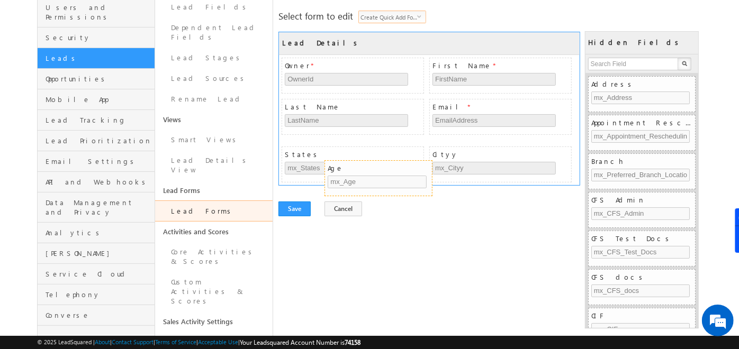
drag, startPoint x: 609, startPoint y: 119, endPoint x: 345, endPoint y: 165, distance: 267.4
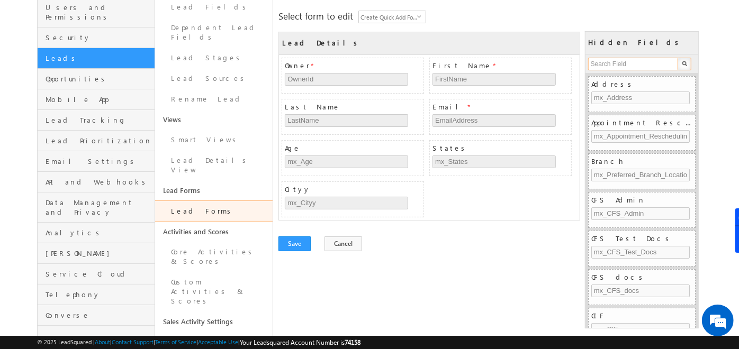
click at [614, 63] on input "text" at bounding box center [633, 64] width 91 height 13
type input "lead"
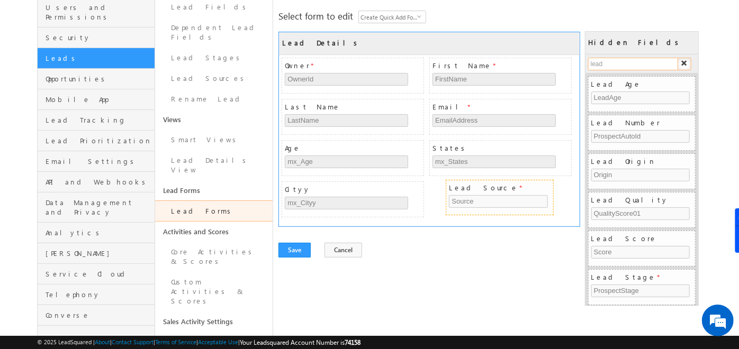
drag, startPoint x: 622, startPoint y: 252, endPoint x: 478, endPoint y: 180, distance: 160.6
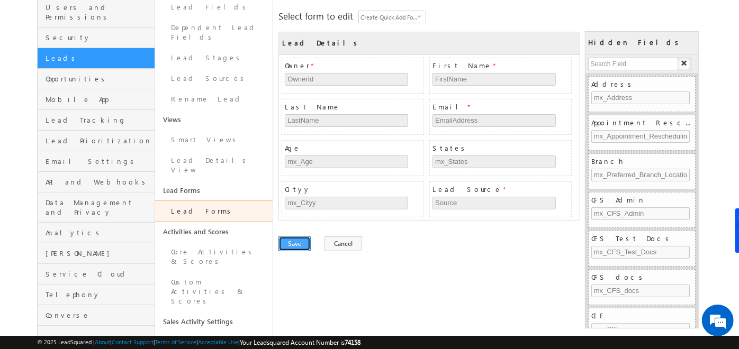
click at [297, 242] on button "Save" at bounding box center [294, 243] width 32 height 15
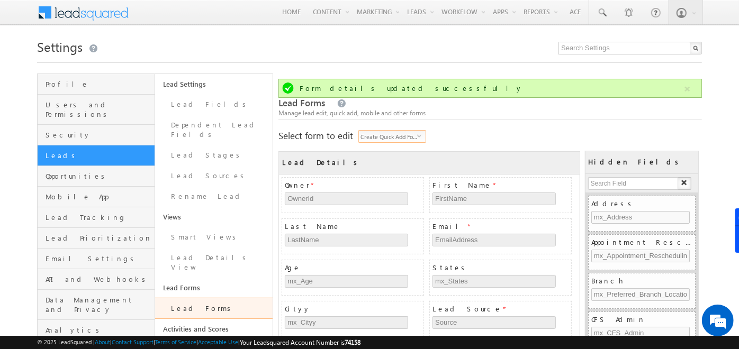
click at [412, 133] on span "Create Quick Add Form" at bounding box center [388, 137] width 58 height 12
click at [401, 145] on li "Create Lead Form" at bounding box center [393, 148] width 67 height 11
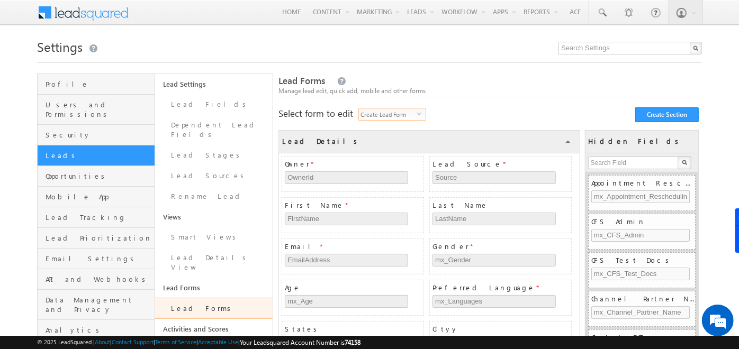
click at [392, 115] on span "Create Lead Form" at bounding box center [388, 114] width 58 height 12
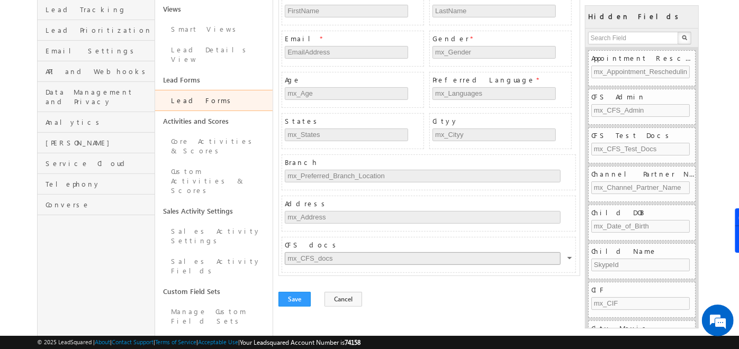
scroll to position [210, 0]
click at [413, 290] on div "Save Cancel Reset to default" at bounding box center [489, 297] width 423 height 15
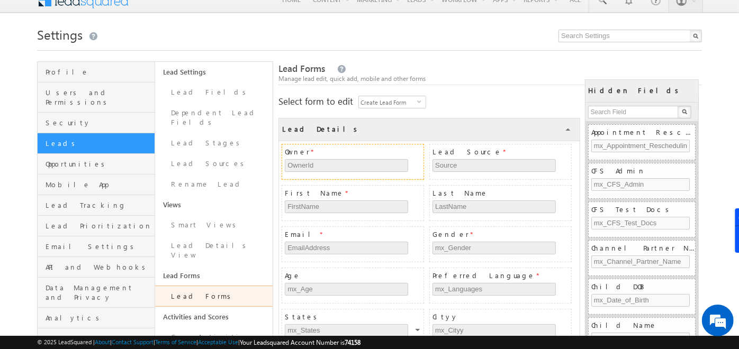
scroll to position [0, 0]
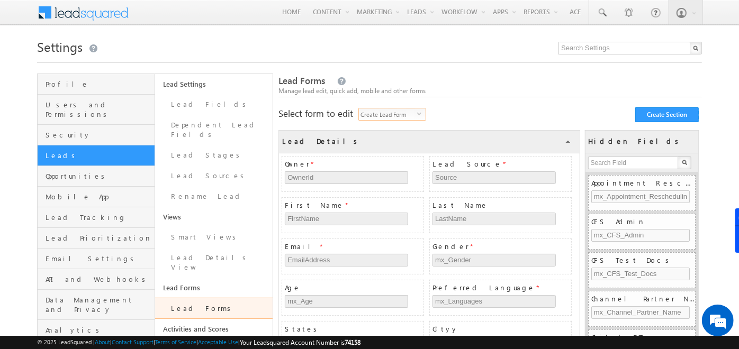
click at [402, 118] on span "Create Lead Form" at bounding box center [388, 114] width 58 height 12
click at [405, 168] on li "Lead vCard" at bounding box center [393, 167] width 67 height 11
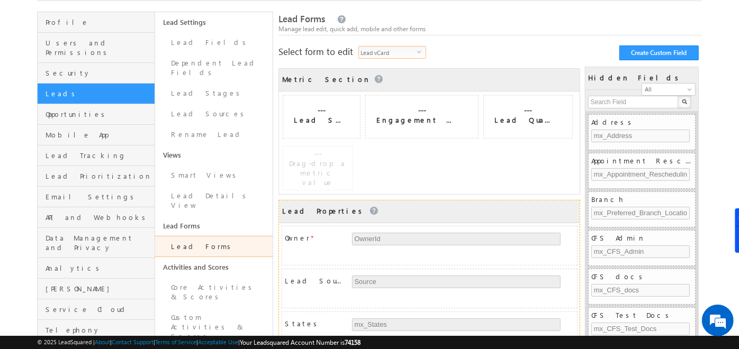
scroll to position [64, 0]
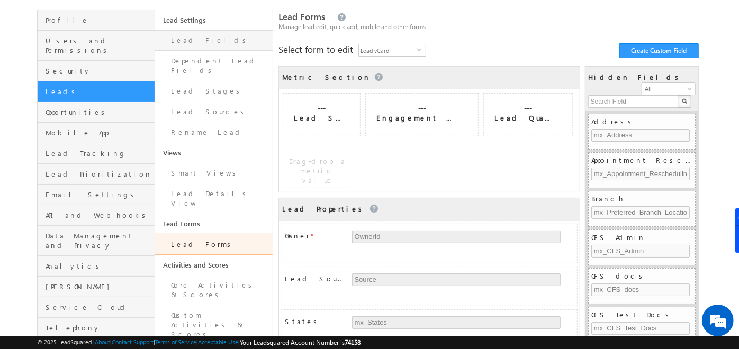
click at [189, 45] on link "Lead Fields" at bounding box center [213, 40] width 117 height 21
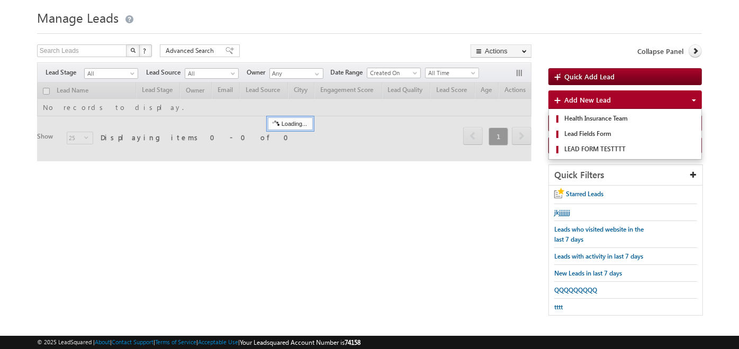
scroll to position [29, 0]
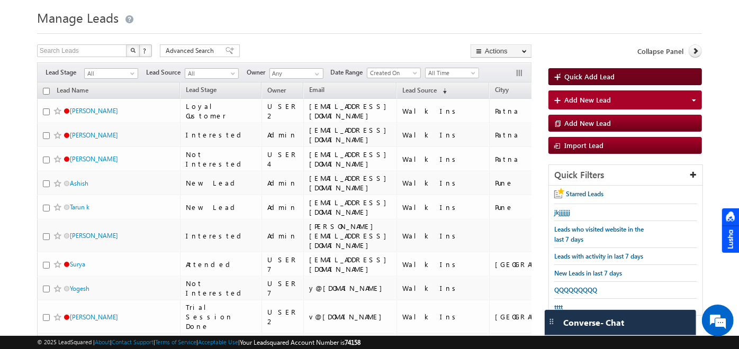
click at [568, 77] on span "Quick Add Lead" at bounding box center [589, 76] width 50 height 9
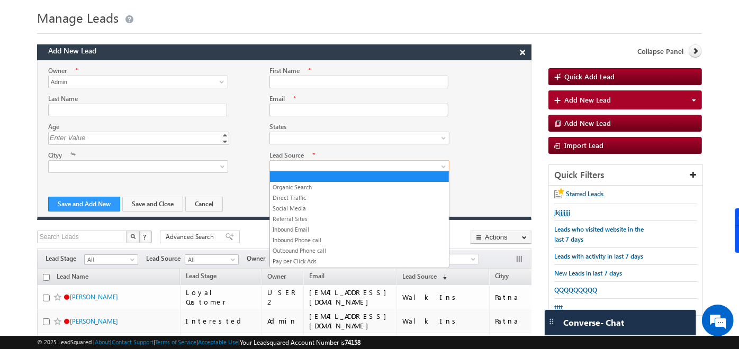
click at [297, 163] on span at bounding box center [357, 167] width 174 height 10
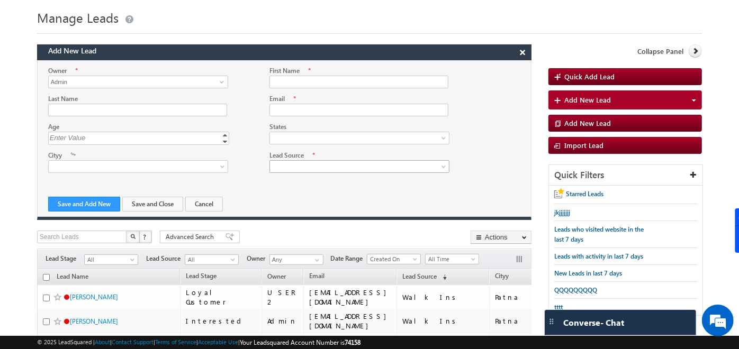
click at [297, 163] on span at bounding box center [357, 167] width 174 height 10
drag, startPoint x: 346, startPoint y: 87, endPoint x: 415, endPoint y: 49, distance: 78.4
click at [415, 49] on div "Add New Lead × Owner * Admin Admin Admin First Name * Last Name" at bounding box center [284, 132] width 494 height 176
click at [415, 49] on div "Add New Lead ×" at bounding box center [284, 52] width 494 height 16
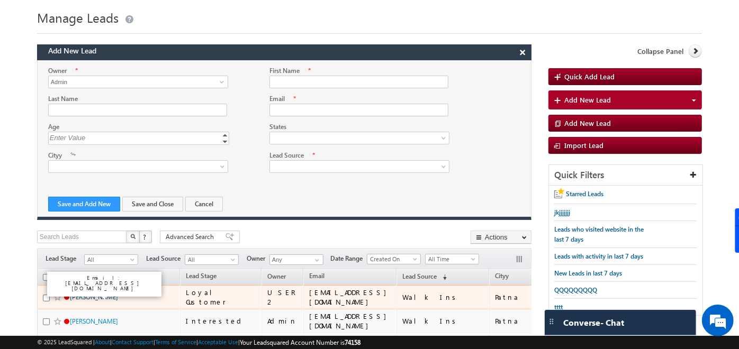
click at [75, 293] on link "[PERSON_NAME]" at bounding box center [94, 297] width 48 height 8
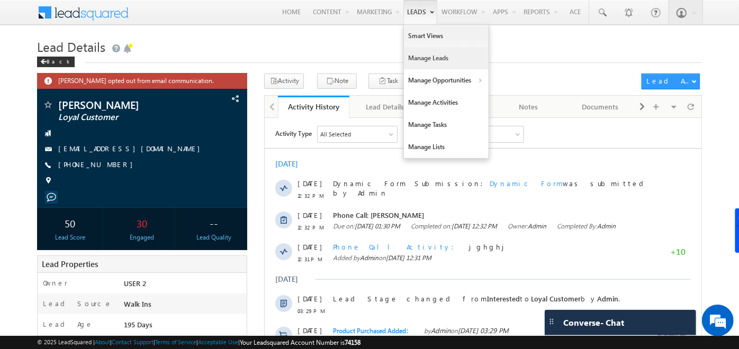
click at [421, 60] on link "Manage Leads" at bounding box center [446, 58] width 85 height 22
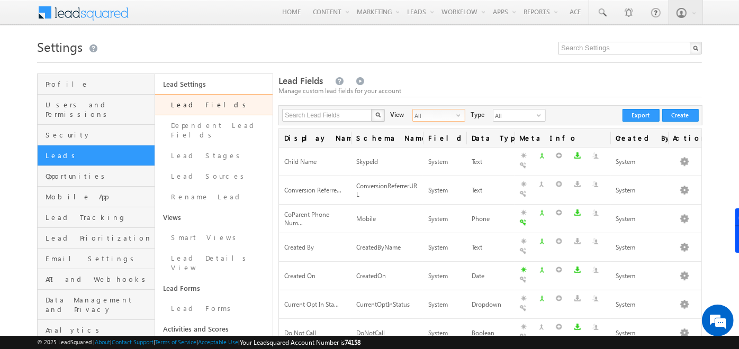
click at [443, 112] on span "All" at bounding box center [434, 116] width 43 height 12
click at [427, 143] on li "Custom Fields" at bounding box center [432, 148] width 52 height 11
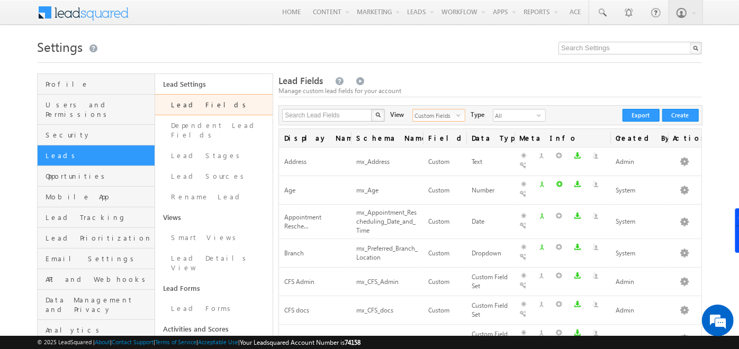
click at [446, 116] on span "Custom Fields" at bounding box center [434, 116] width 43 height 12
click at [430, 136] on li "System Fields" at bounding box center [432, 137] width 52 height 11
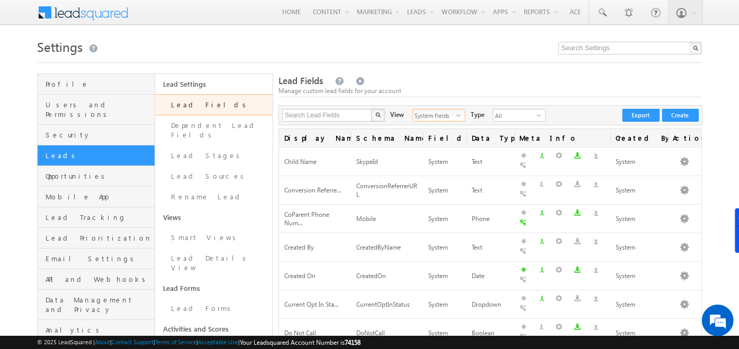
click at [456, 113] on span "select" at bounding box center [460, 115] width 8 height 6
click at [430, 123] on li "All" at bounding box center [432, 127] width 52 height 11
click at [440, 115] on span "All" at bounding box center [434, 116] width 43 height 12
click at [422, 140] on li "System Fields" at bounding box center [432, 137] width 52 height 11
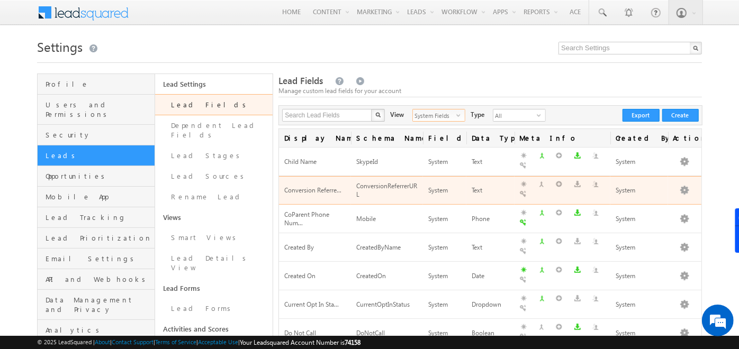
scroll to position [76, 0]
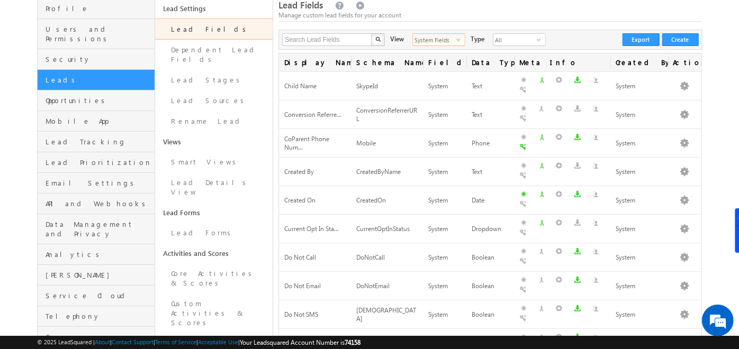
click at [456, 42] on span "select" at bounding box center [460, 43] width 8 height 18
click at [424, 69] on li "Custom Fields" at bounding box center [432, 72] width 52 height 11
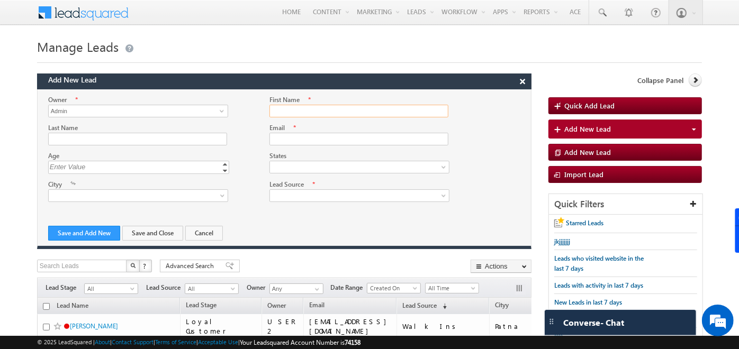
click at [294, 111] on input "First Name" at bounding box center [358, 111] width 179 height 13
type input "[PERSON_NAME]"
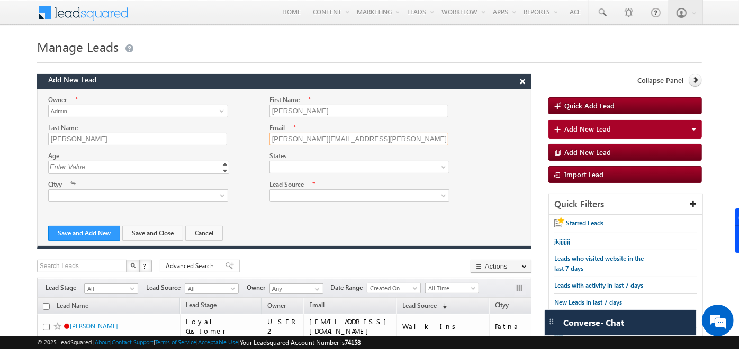
drag, startPoint x: 384, startPoint y: 138, endPoint x: 291, endPoint y: 143, distance: 92.7
click at [291, 143] on input "[PERSON_NAME][EMAIL_ADDRESS][PERSON_NAME][DOMAIN_NAME]" at bounding box center [358, 139] width 179 height 13
type input "[EMAIL_ADDRESS][DOMAIN_NAME]"
